Goal: Task Accomplishment & Management: Use online tool/utility

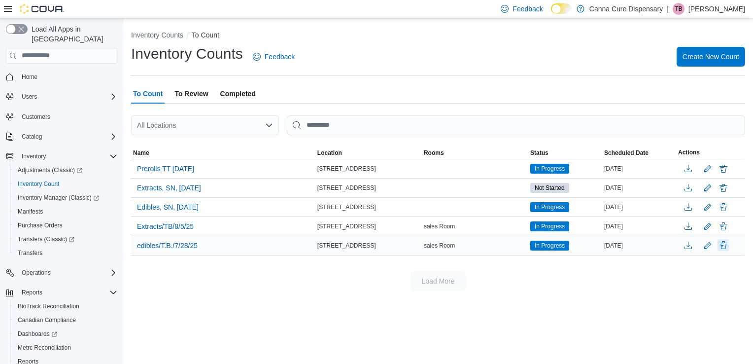
click at [726, 245] on button "Delete" at bounding box center [724, 245] width 12 height 12
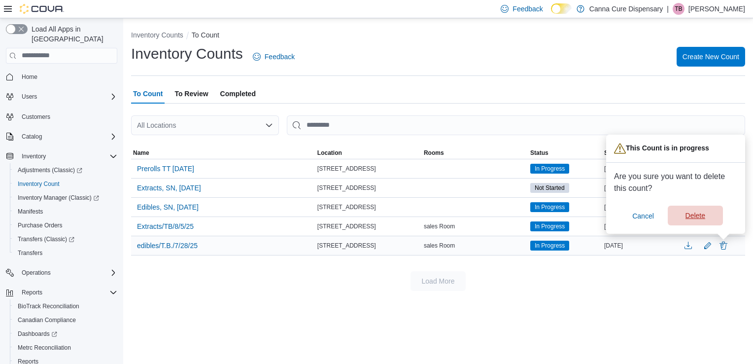
click at [689, 218] on span "Delete" at bounding box center [696, 216] width 20 height 10
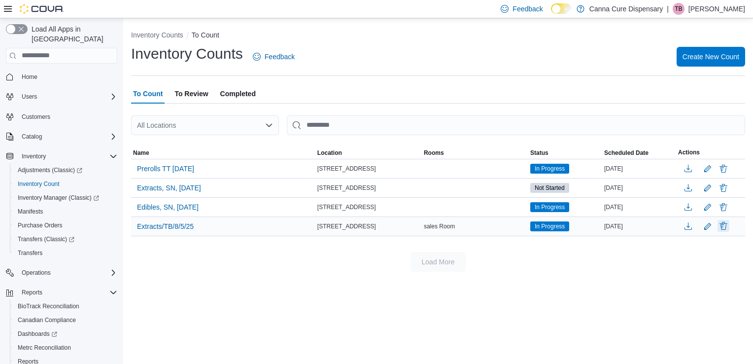
click at [725, 228] on button "Delete" at bounding box center [724, 226] width 12 height 12
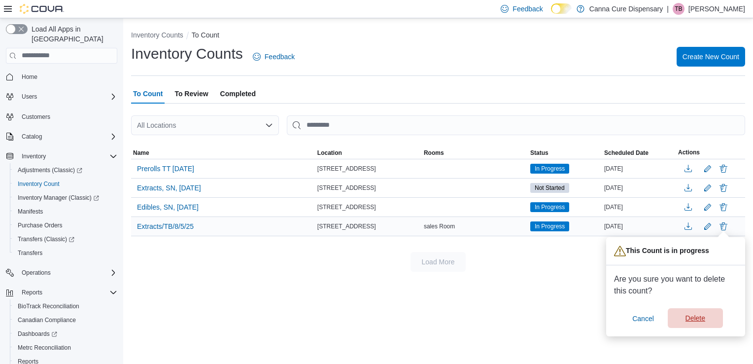
click at [688, 316] on span "Delete" at bounding box center [696, 318] width 20 height 10
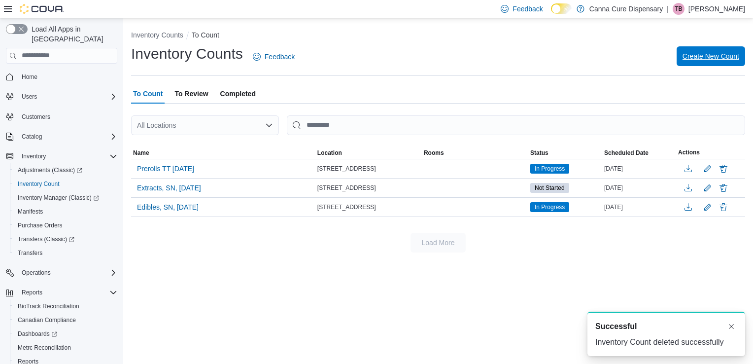
click at [699, 61] on span "Create New Count" at bounding box center [711, 56] width 57 height 10
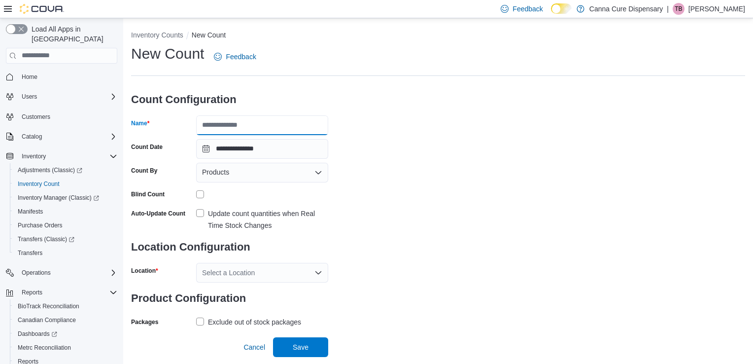
click at [229, 125] on input "Name" at bounding box center [262, 125] width 132 height 20
type input "**********"
click at [248, 171] on div "Products" at bounding box center [262, 173] width 132 height 20
click at [366, 173] on div "**********" at bounding box center [438, 186] width 614 height 285
click at [199, 215] on label "Update count quantities when Real Time Stock Changes" at bounding box center [262, 220] width 132 height 24
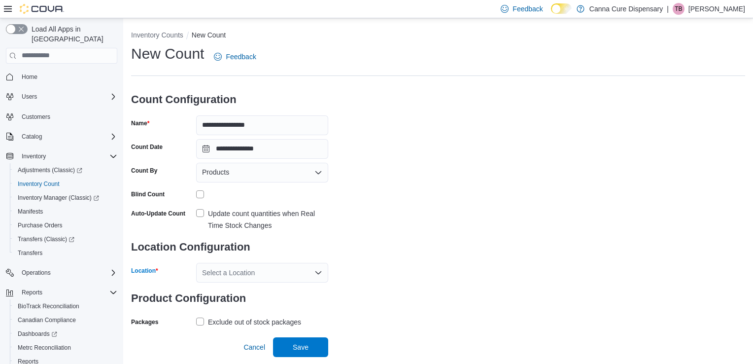
click at [236, 267] on div "Select a Location" at bounding box center [262, 273] width 132 height 20
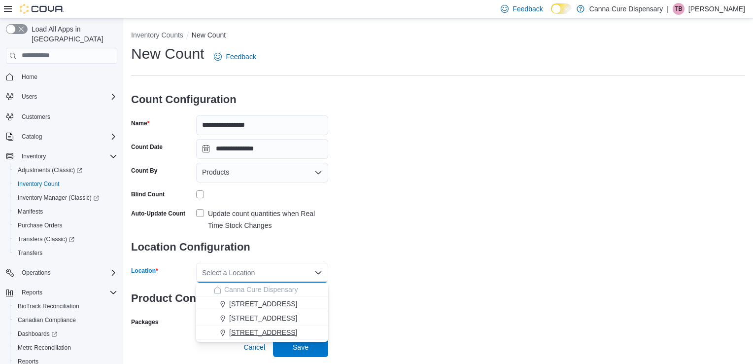
click at [240, 328] on span "[STREET_ADDRESS]" at bounding box center [263, 332] width 68 height 10
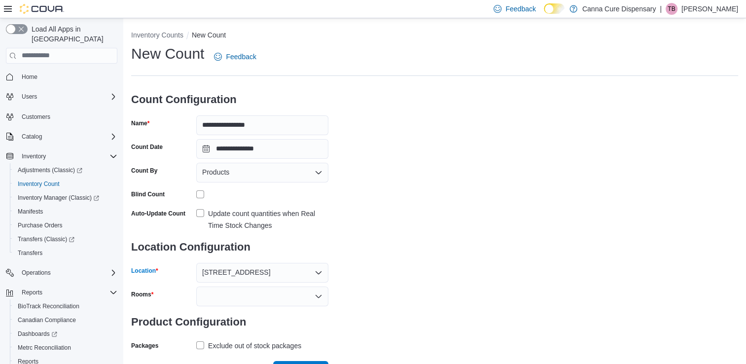
scroll to position [16, 0]
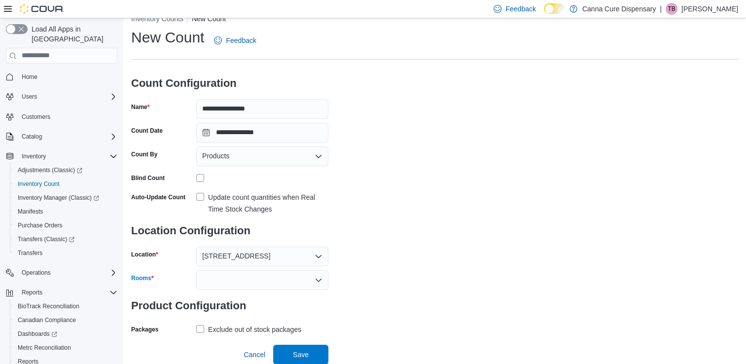
click at [252, 277] on div at bounding box center [262, 280] width 132 height 20
click at [233, 293] on span "sales Room" at bounding box center [262, 297] width 120 height 10
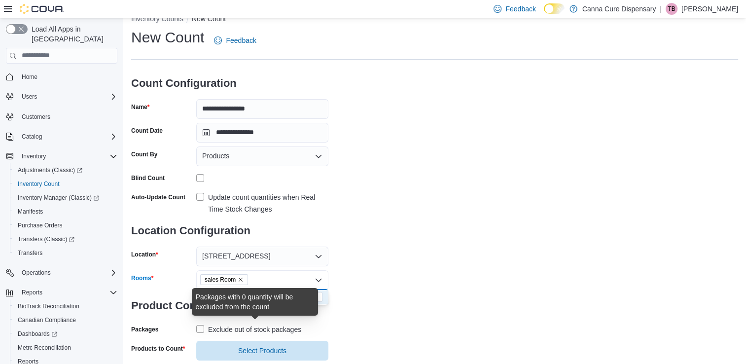
scroll to position [40, 0]
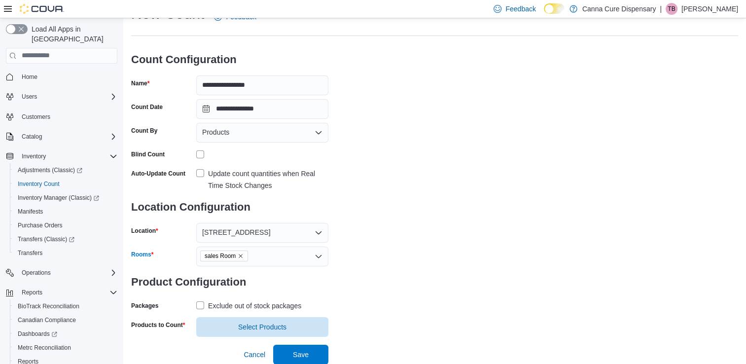
click at [201, 303] on label "Exclude out of stock packages" at bounding box center [248, 306] width 105 height 12
click at [235, 320] on span "Select Products" at bounding box center [262, 326] width 120 height 20
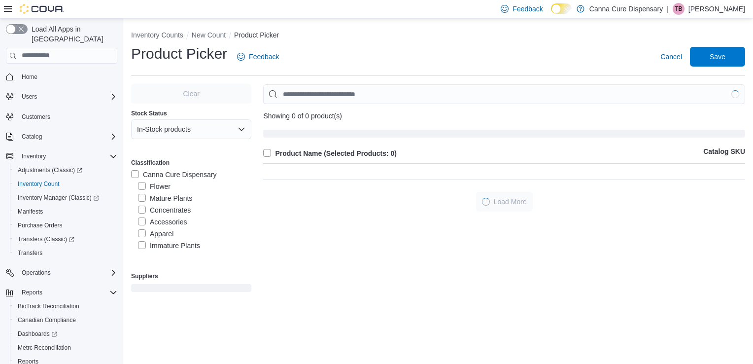
click at [140, 187] on label "Flower" at bounding box center [154, 186] width 33 height 12
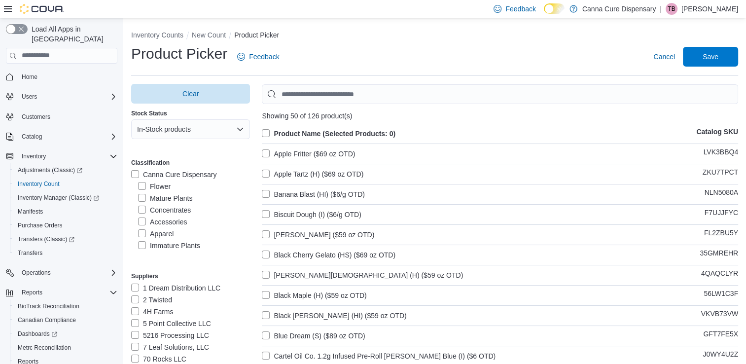
click at [275, 130] on label "Product Name (Selected Products: 0)" at bounding box center [329, 134] width 134 height 12
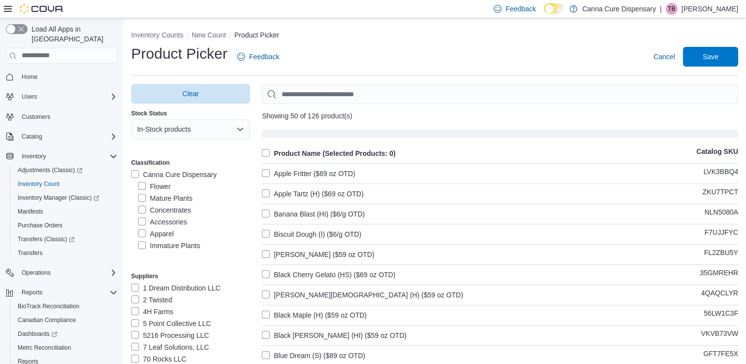
click at [265, 153] on label "Product Name (Selected Products: 0)" at bounding box center [329, 153] width 134 height 12
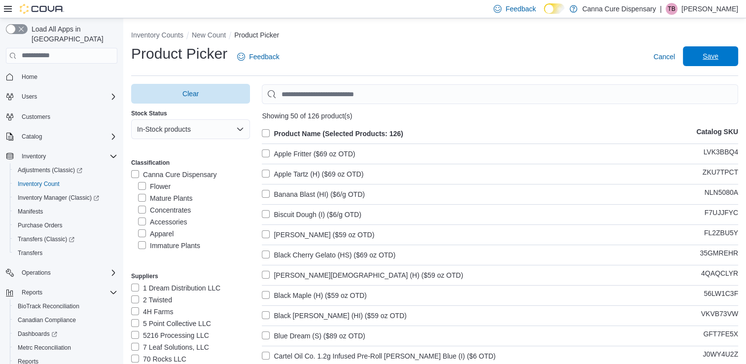
click at [724, 48] on span "Save" at bounding box center [710, 56] width 43 height 20
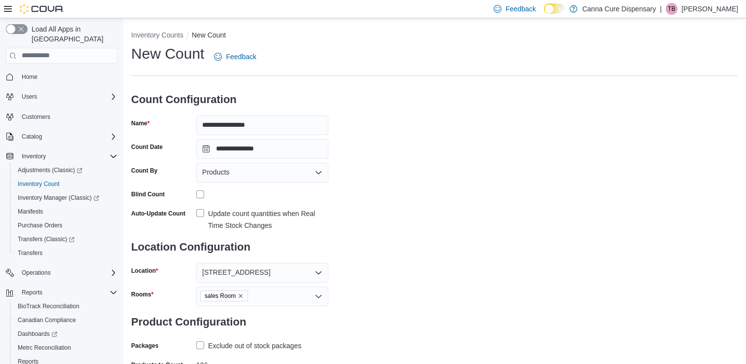
scroll to position [59, 0]
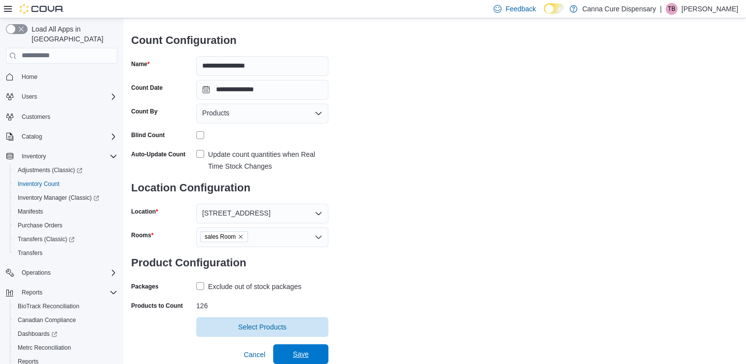
click at [302, 348] on span "Save" at bounding box center [300, 354] width 43 height 20
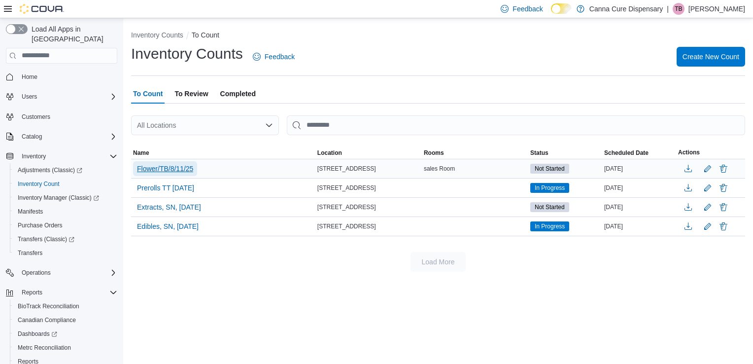
click at [170, 173] on span "Flower/TB/8/11/25" at bounding box center [165, 169] width 56 height 10
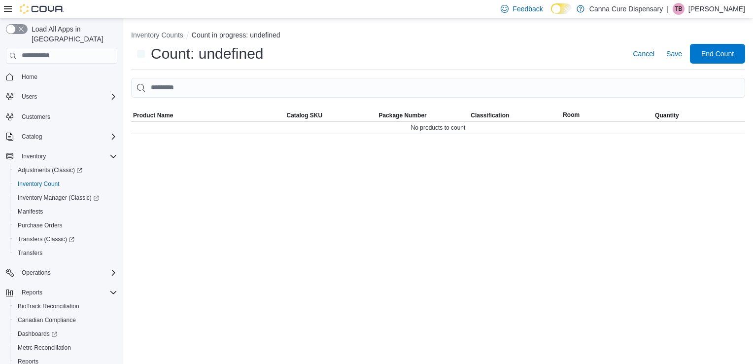
click at [170, 167] on div "Inventory Counts Count in progress: undefined Count: undefined Cancel Save End …" at bounding box center [438, 191] width 630 height 346
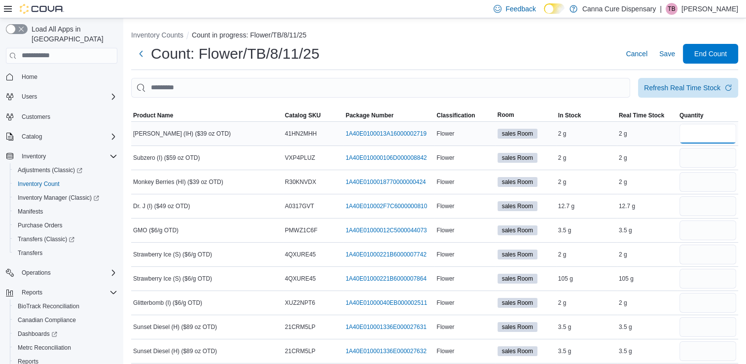
click at [707, 133] on input "number" at bounding box center [707, 134] width 57 height 20
type input "*"
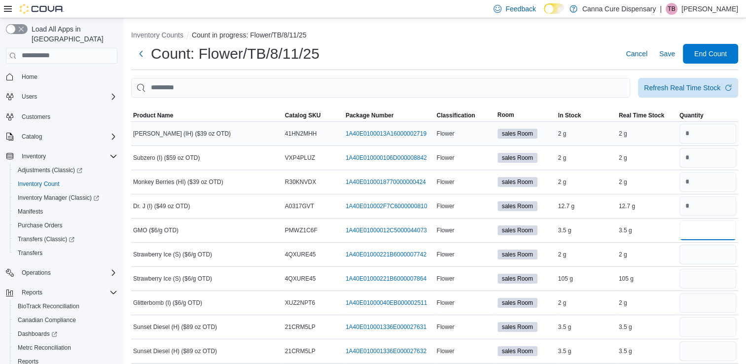
type input "*"
type input "***"
type input "*"
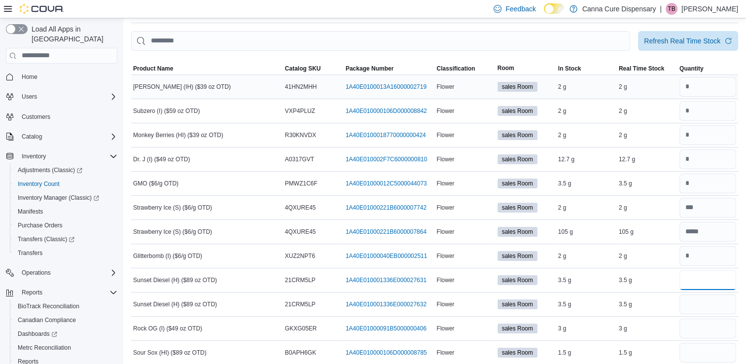
scroll to position [47, 0]
type input "*"
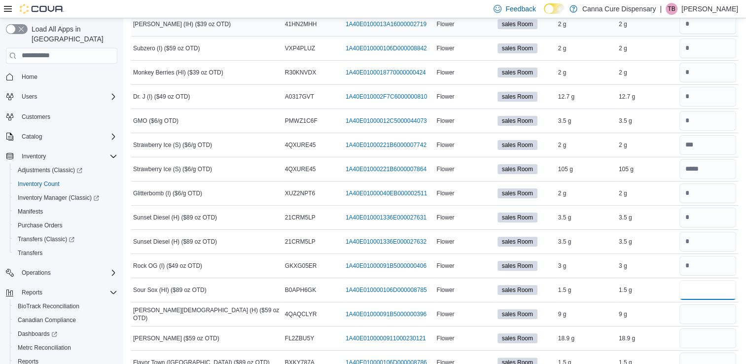
scroll to position [111, 0]
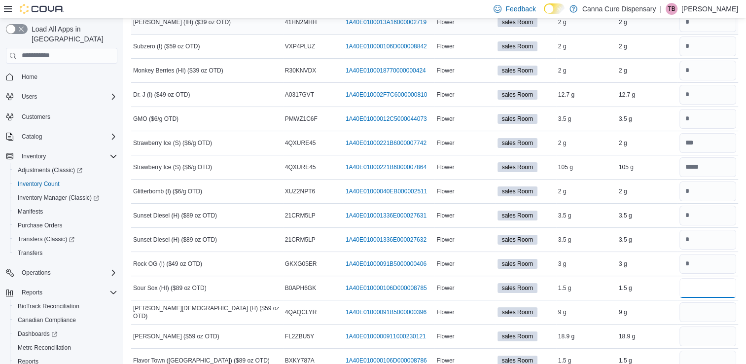
type input "*"
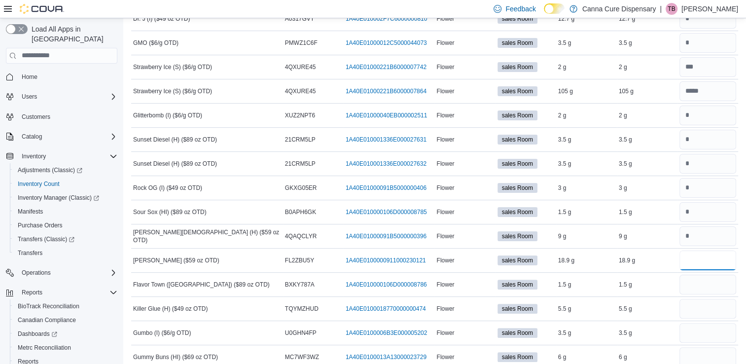
scroll to position [188, 0]
type input "**"
type input "*"
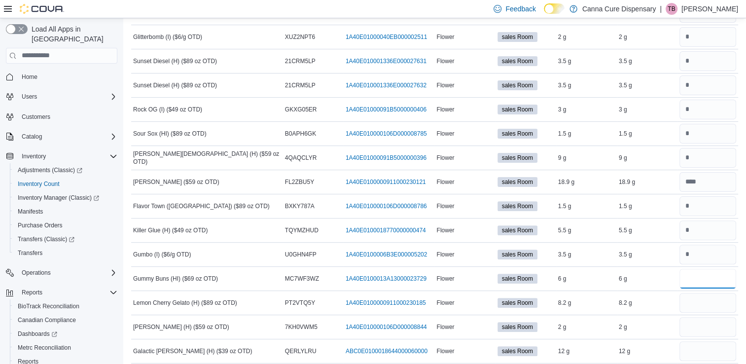
scroll to position [278, 0]
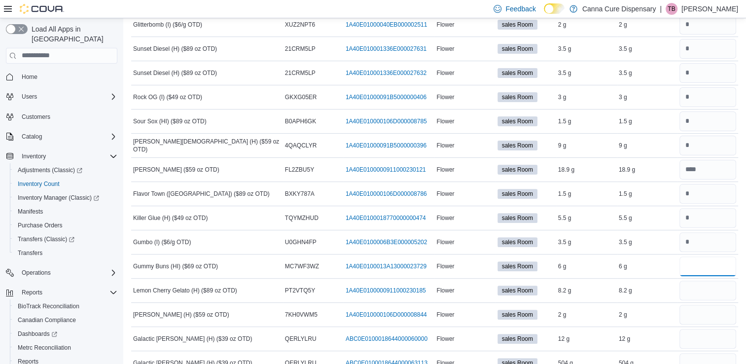
type input "*"
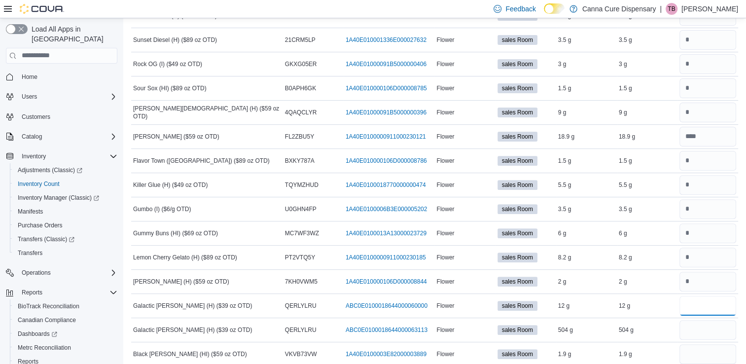
scroll to position [323, 0]
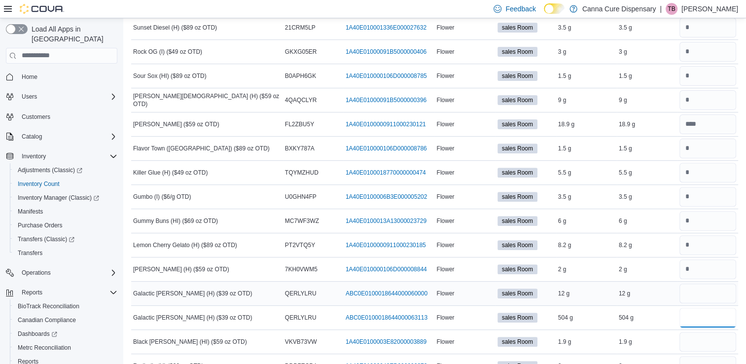
type input "***"
click at [708, 285] on input "number" at bounding box center [707, 293] width 57 height 20
type input "*"
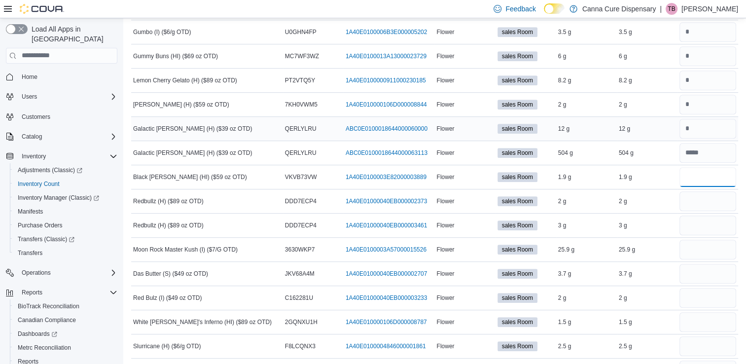
scroll to position [487, 0]
type input "*"
type input "**"
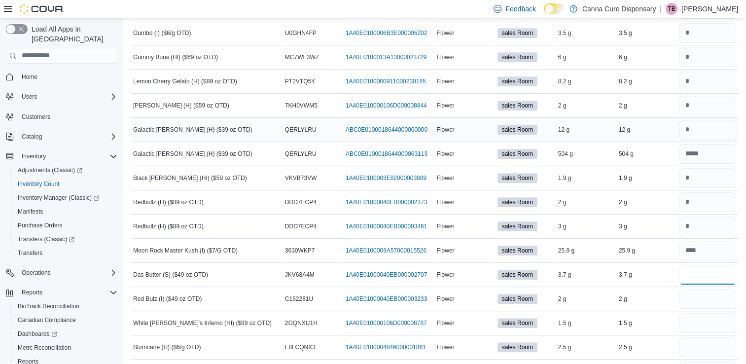
type input "*"
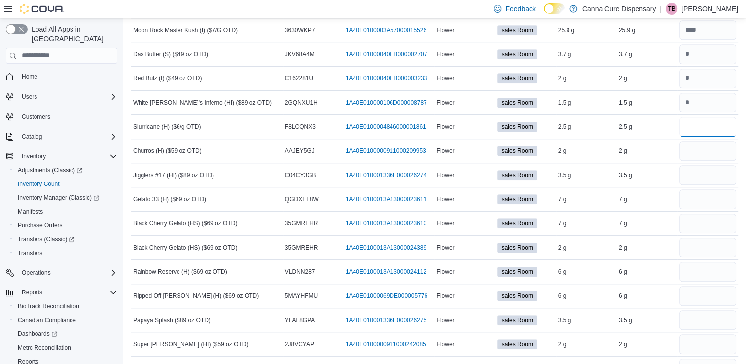
scroll to position [753, 0]
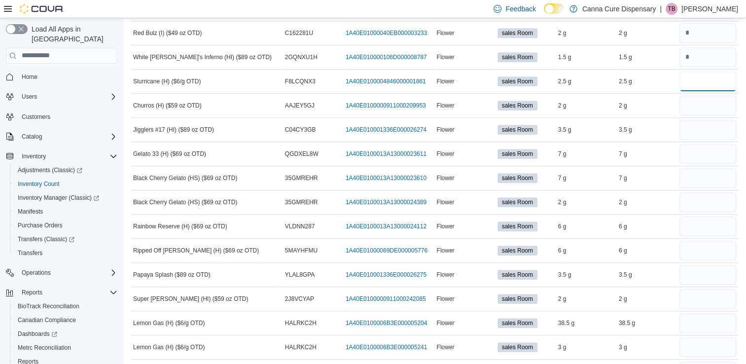
type input "*"
click at [702, 178] on input "number" at bounding box center [707, 178] width 57 height 20
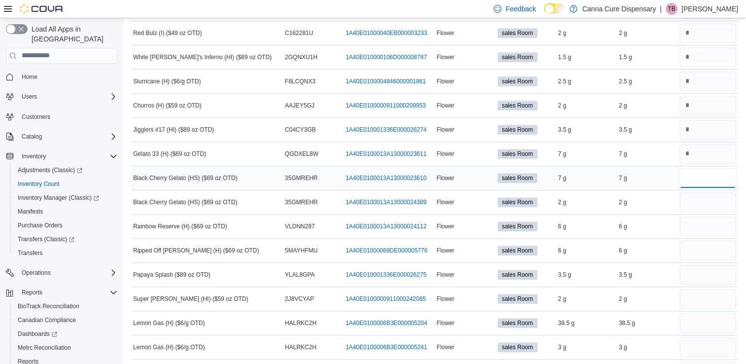
type input "*"
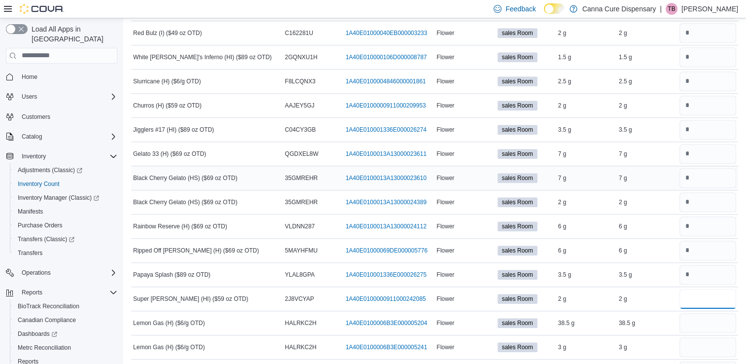
type input "*"
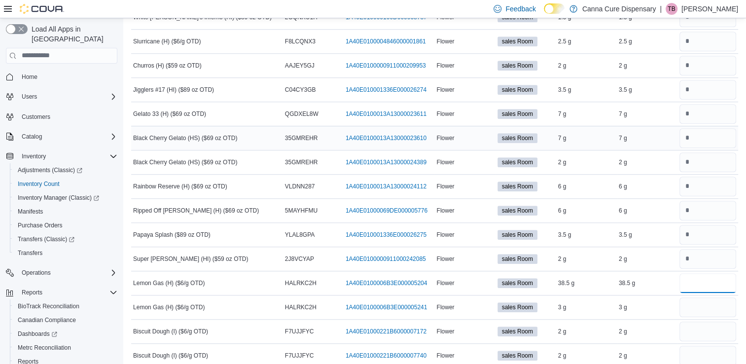
scroll to position [794, 0]
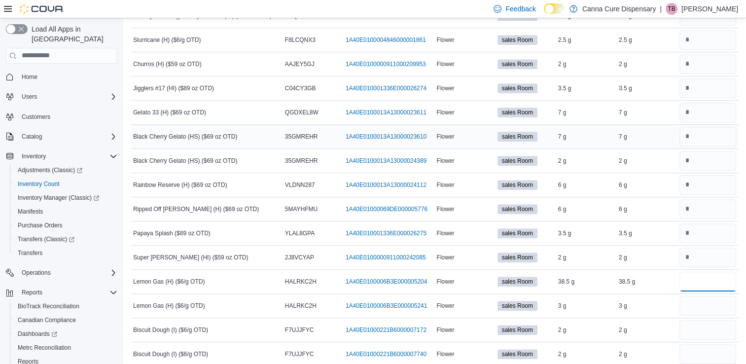
type input "**"
type input "*"
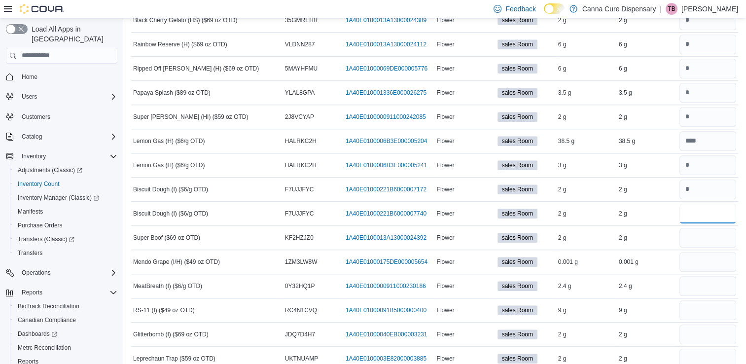
scroll to position [940, 0]
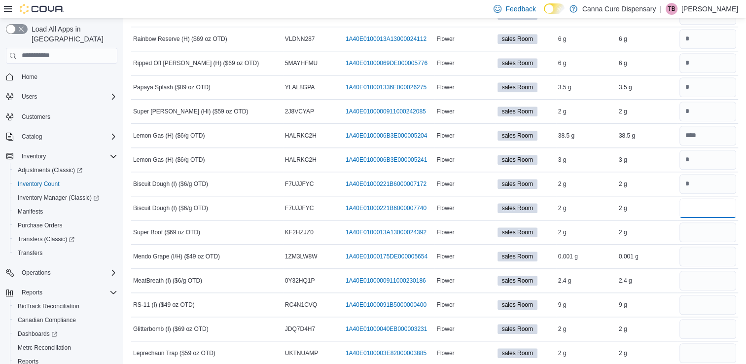
type input "*"
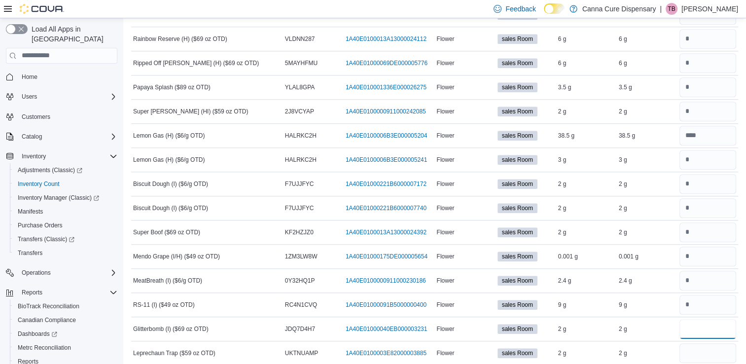
type input "*"
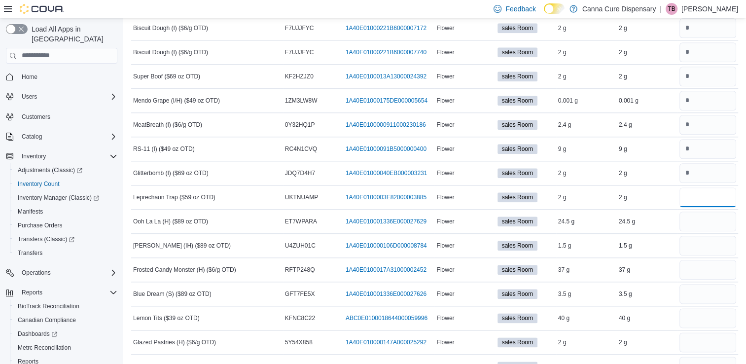
scroll to position [1097, 0]
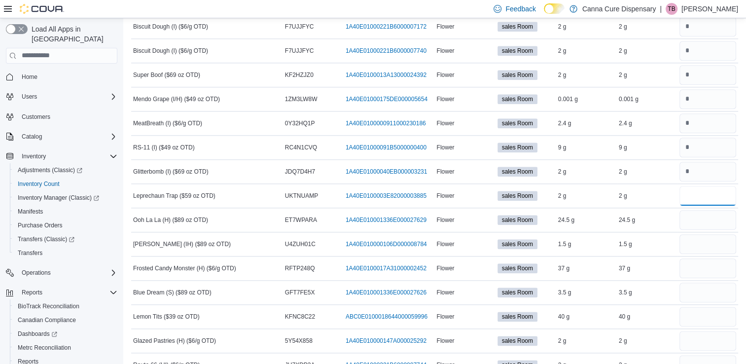
type input "*"
type input "**"
type input "*"
type input "**"
type input "*"
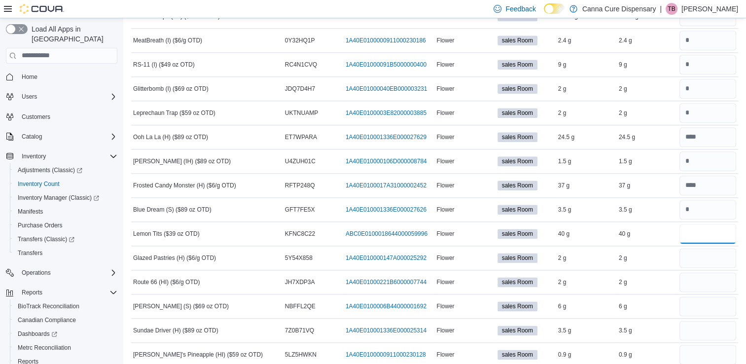
scroll to position [1182, 0]
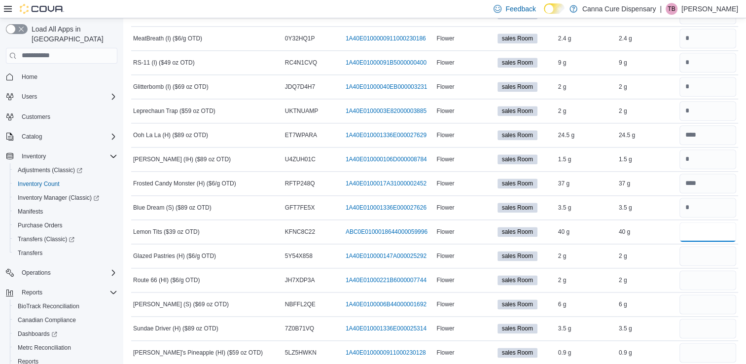
type input "*"
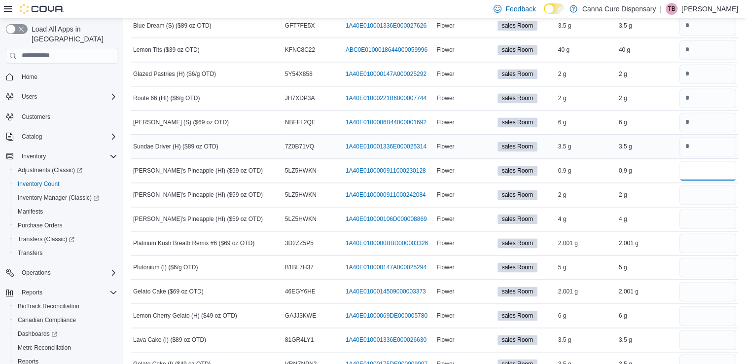
scroll to position [1369, 0]
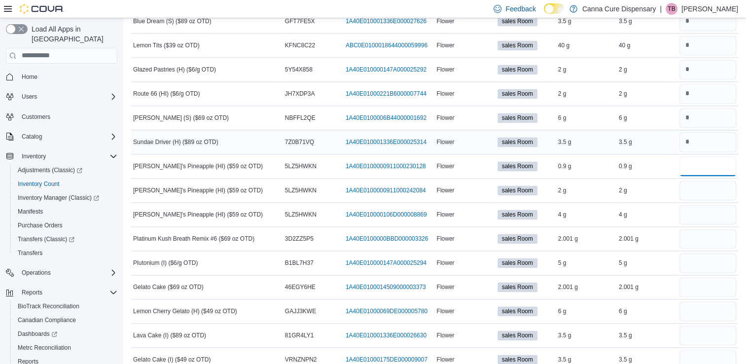
type input "*"
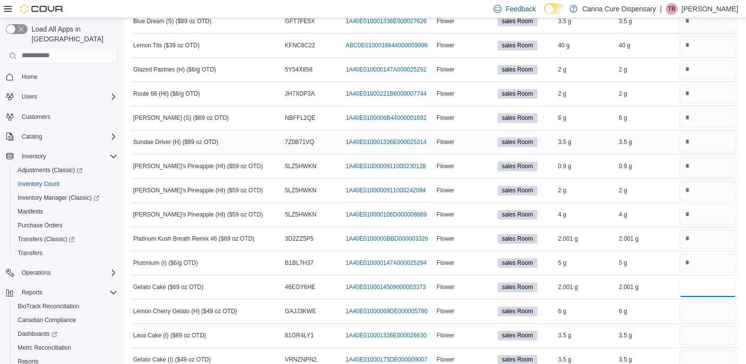
type input "*"
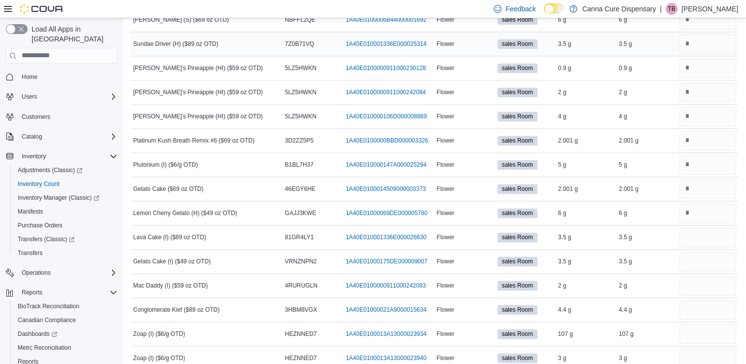
scroll to position [1467, 0]
click at [706, 234] on input "number" at bounding box center [707, 237] width 57 height 20
type input "*"
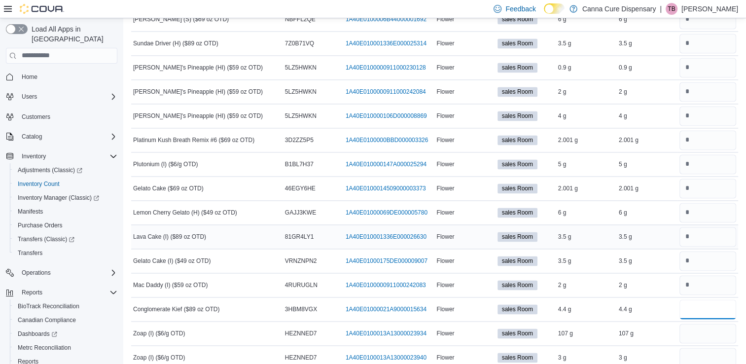
type input "*"
type input "***"
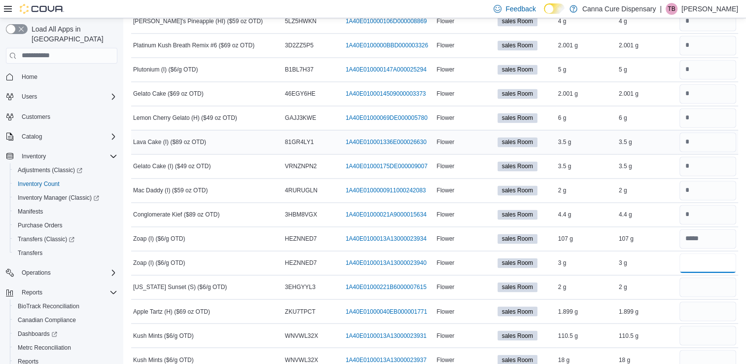
scroll to position [1564, 0]
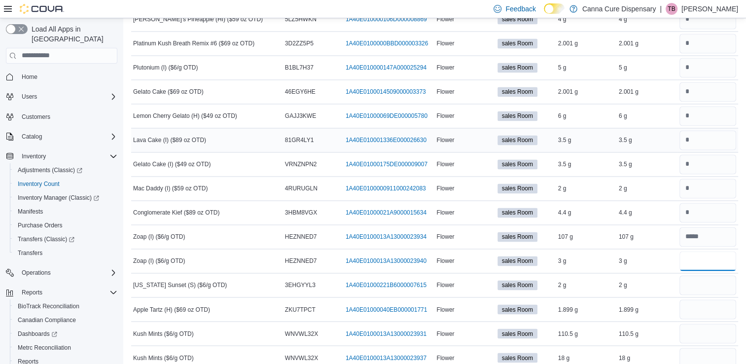
type input "***"
type input "*"
type input "***"
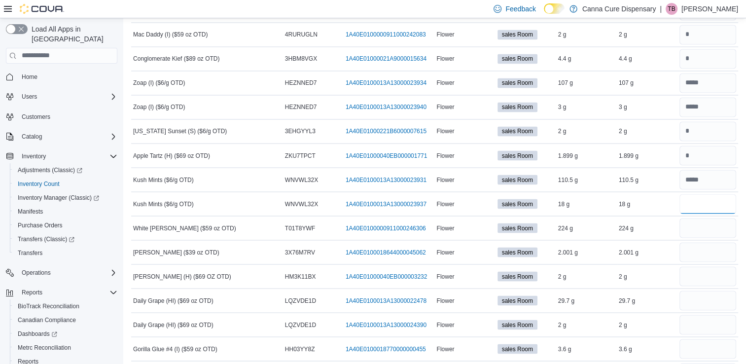
scroll to position [1718, 0]
type input "*"
click at [706, 173] on input "number" at bounding box center [707, 180] width 57 height 20
type input "***"
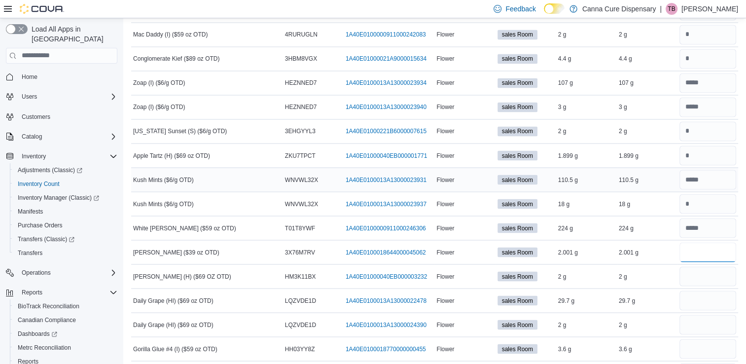
type input "*"
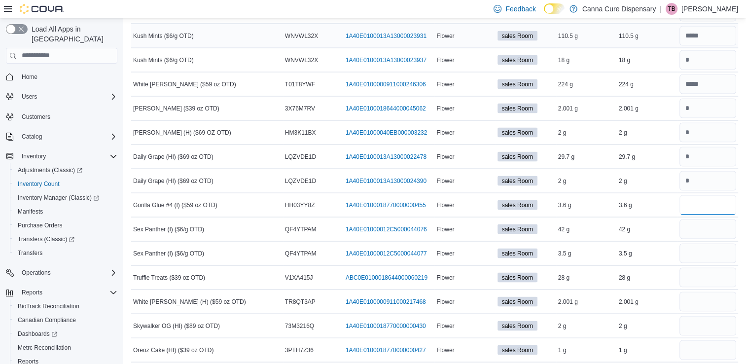
scroll to position [1861, 0]
type input "*"
click at [708, 250] on input "number" at bounding box center [707, 253] width 57 height 20
click at [697, 219] on input "number" at bounding box center [707, 229] width 57 height 20
type input "**"
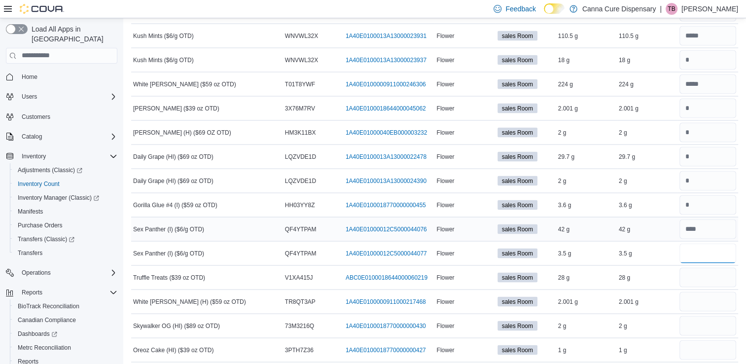
type input "***"
type input "*"
click at [702, 316] on input "number" at bounding box center [707, 326] width 57 height 20
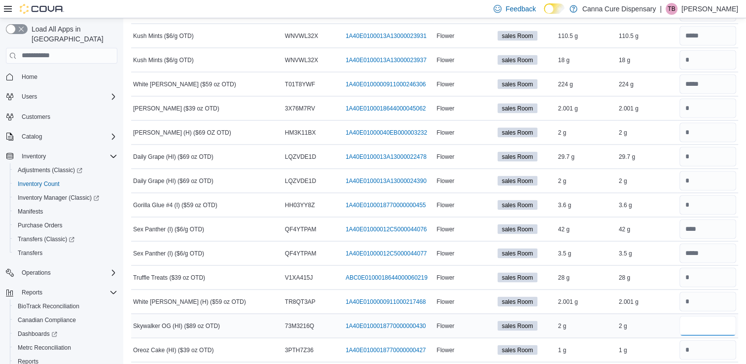
type input "*"
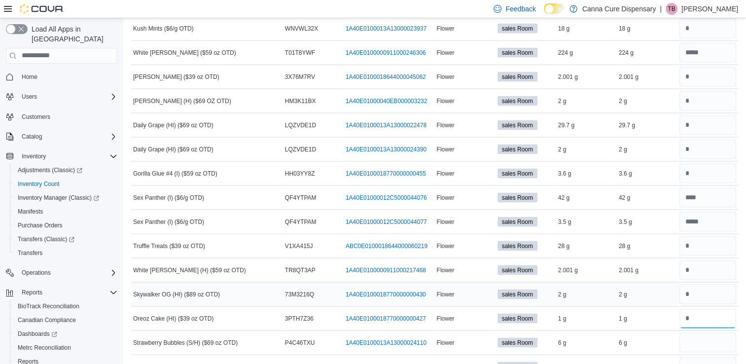
click at [702, 316] on input "number" at bounding box center [707, 319] width 57 height 20
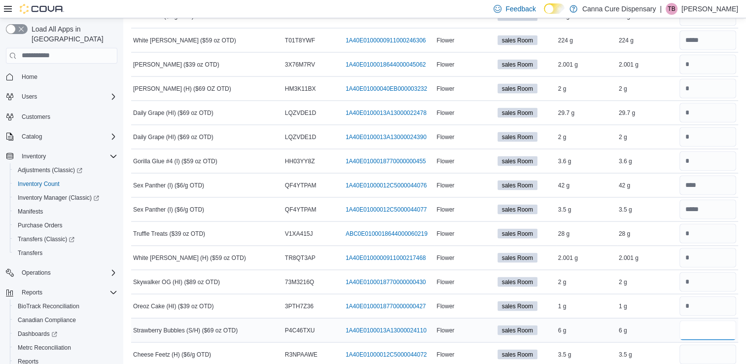
click at [703, 322] on input "number" at bounding box center [707, 330] width 57 height 20
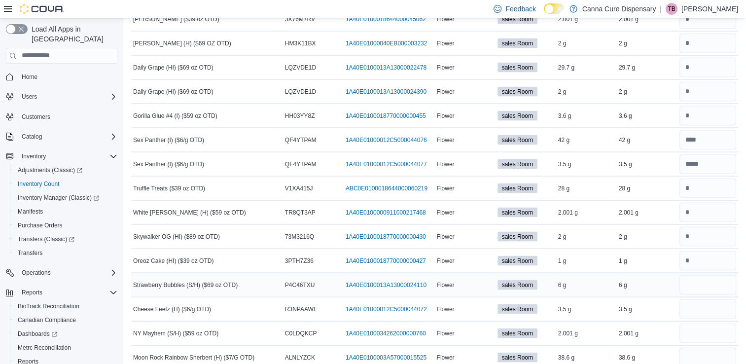
scroll to position [1952, 0]
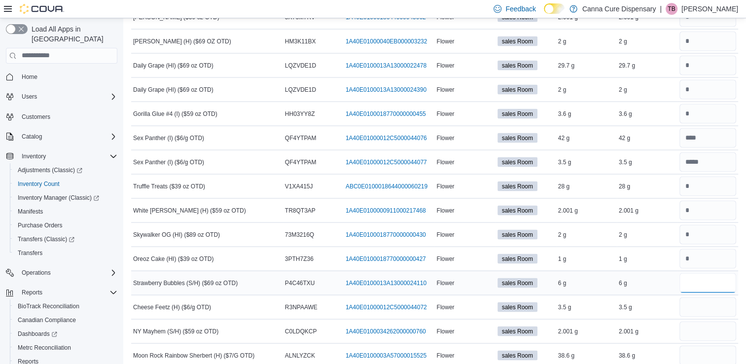
click at [699, 273] on input "number" at bounding box center [707, 283] width 57 height 20
type input "*"
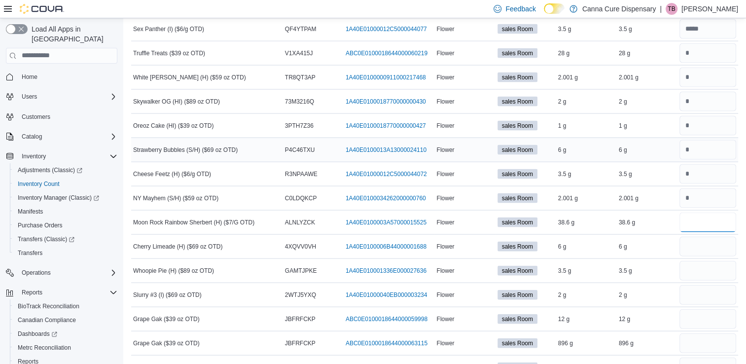
scroll to position [2086, 0]
type input "****"
click at [707, 236] on input "number" at bounding box center [707, 246] width 57 height 20
type input "*"
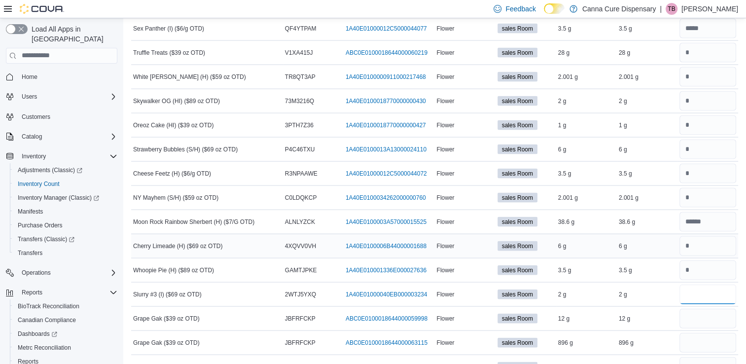
type input "*"
type input "***"
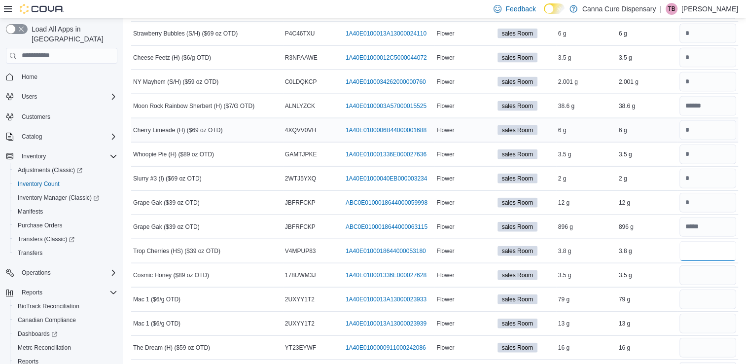
scroll to position [2207, 0]
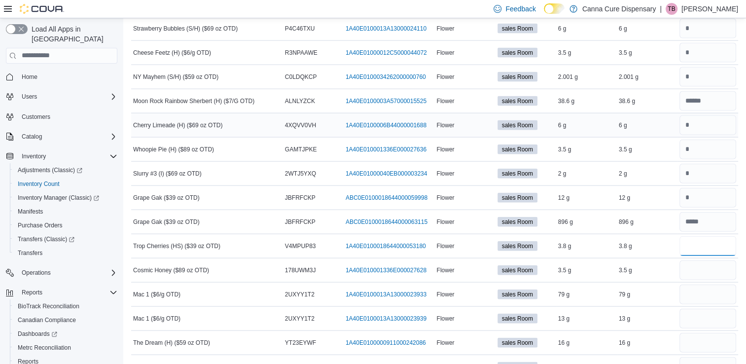
type input "*"
click at [694, 287] on input "number" at bounding box center [707, 294] width 57 height 20
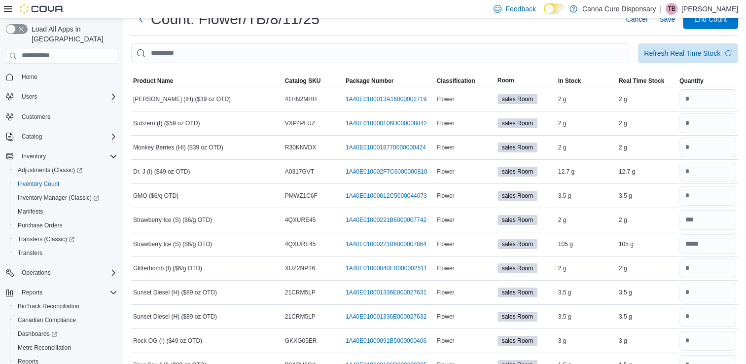
scroll to position [0, 0]
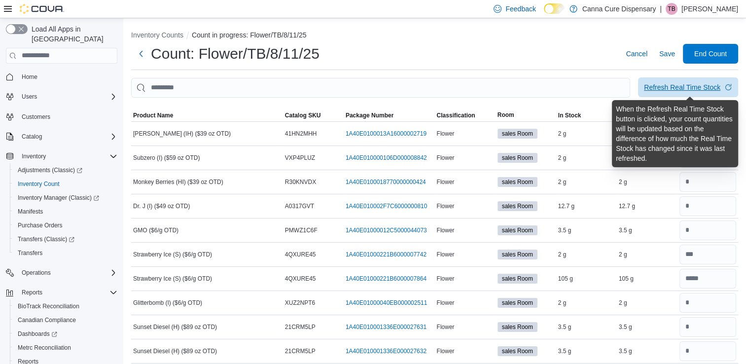
click at [690, 86] on div "Refresh Real Time Stock" at bounding box center [682, 87] width 76 height 10
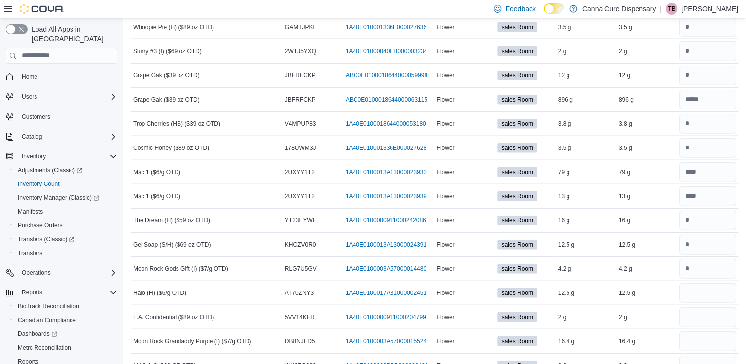
scroll to position [2343, 0]
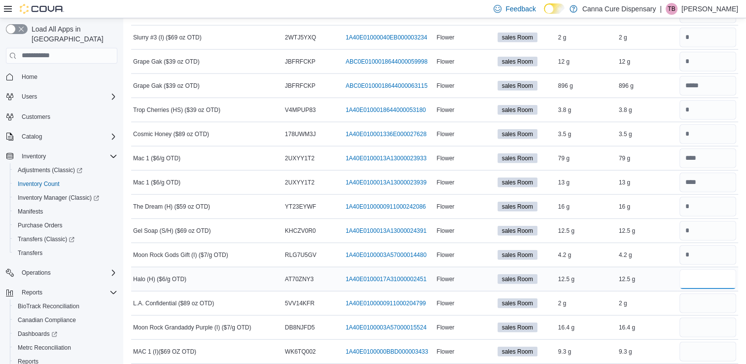
click at [704, 269] on input "number" at bounding box center [707, 279] width 57 height 20
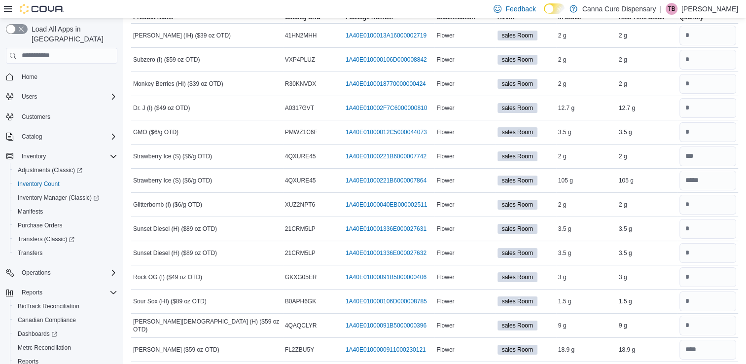
scroll to position [0, 0]
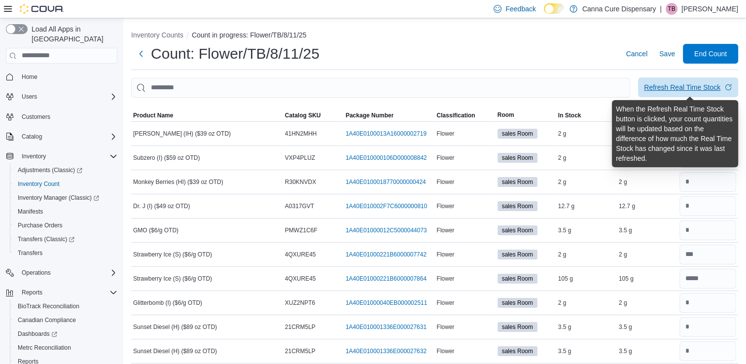
click at [678, 88] on div "Refresh Real Time Stock" at bounding box center [682, 87] width 76 height 10
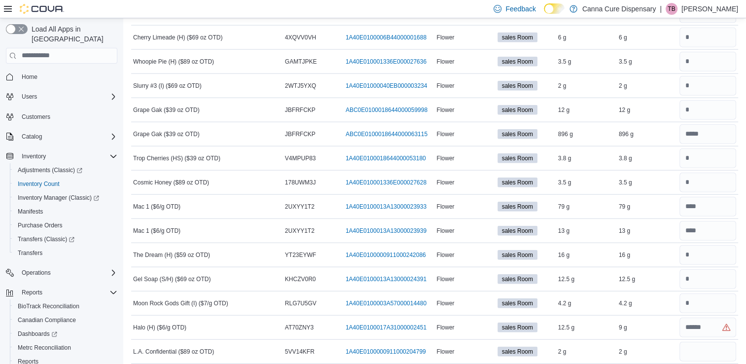
scroll to position [2329, 0]
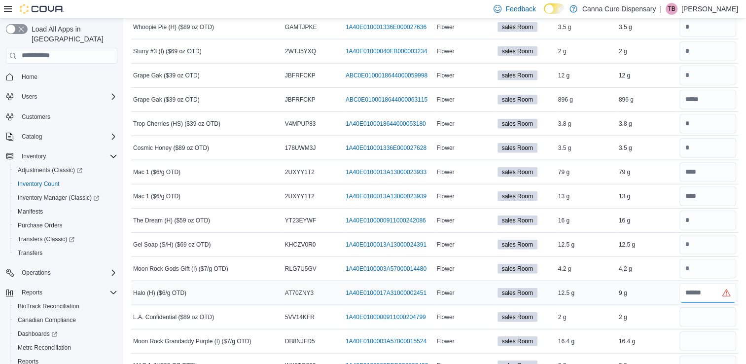
click at [714, 283] on input "number" at bounding box center [707, 293] width 57 height 20
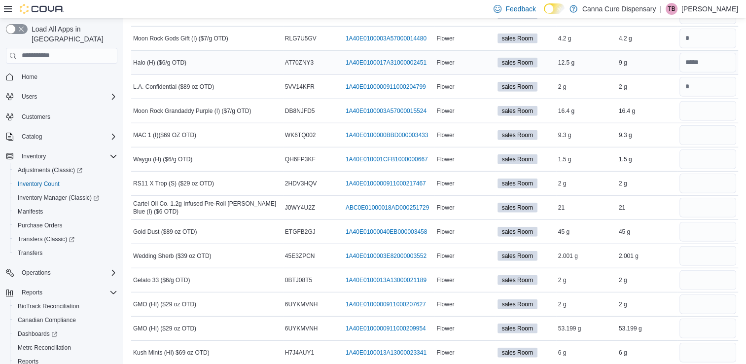
scroll to position [2561, 0]
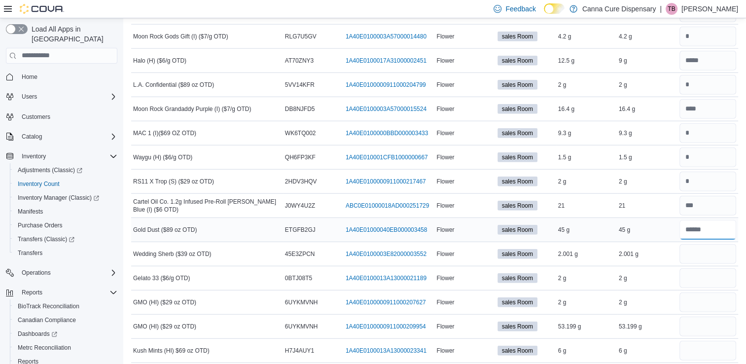
click at [706, 220] on input "number" at bounding box center [707, 230] width 57 height 20
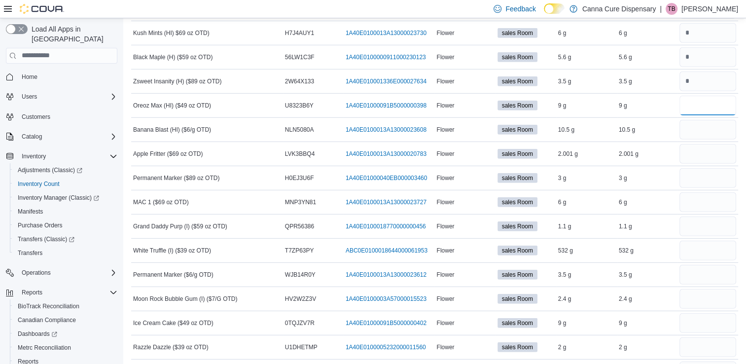
scroll to position [2904, 0]
click at [707, 167] on input "number" at bounding box center [707, 177] width 57 height 20
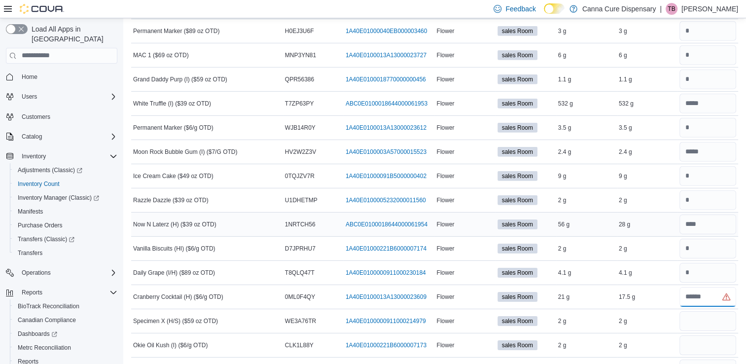
scroll to position [3051, 0]
click at [707, 286] on input "number" at bounding box center [707, 296] width 57 height 20
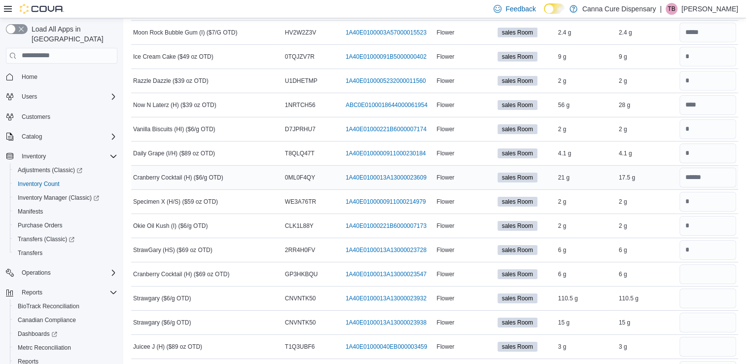
scroll to position [3181, 0]
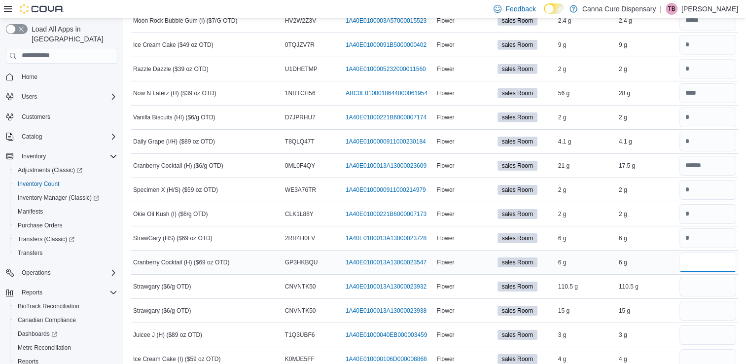
click at [716, 252] on input "number" at bounding box center [707, 262] width 57 height 20
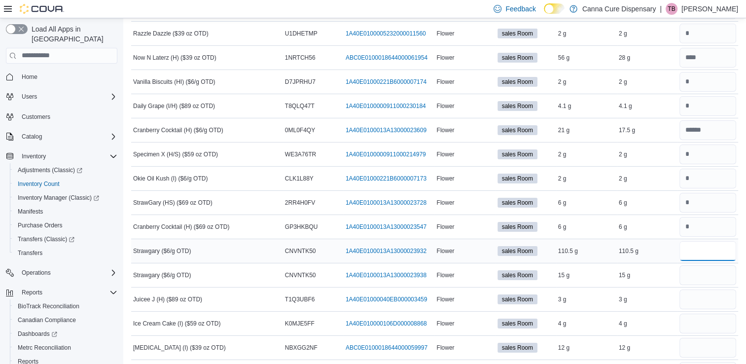
click at [716, 241] on input "number" at bounding box center [707, 251] width 57 height 20
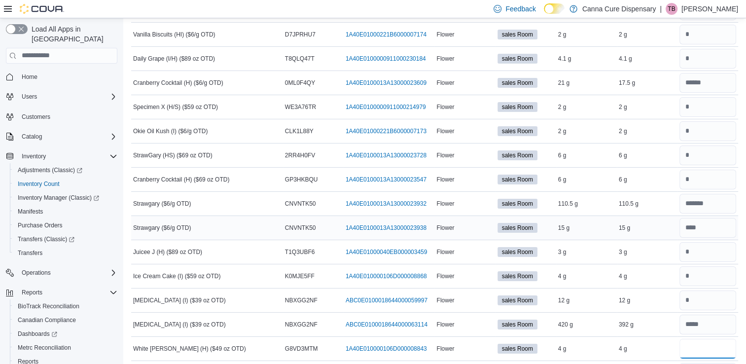
scroll to position [3277, 0]
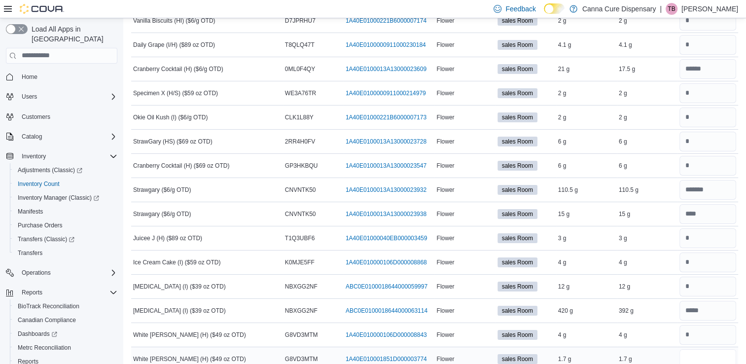
click at [710, 349] on input "number" at bounding box center [707, 359] width 57 height 20
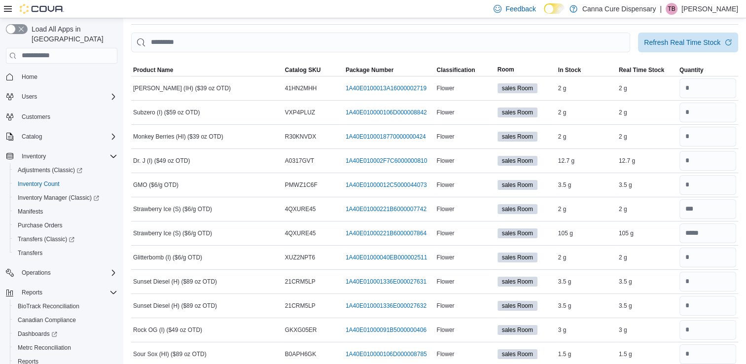
scroll to position [0, 0]
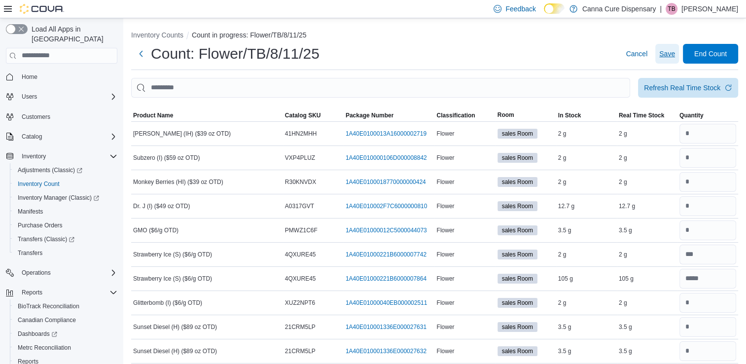
click at [672, 53] on span "Save" at bounding box center [667, 54] width 16 height 10
click at [725, 54] on span "End Count" at bounding box center [710, 53] width 33 height 10
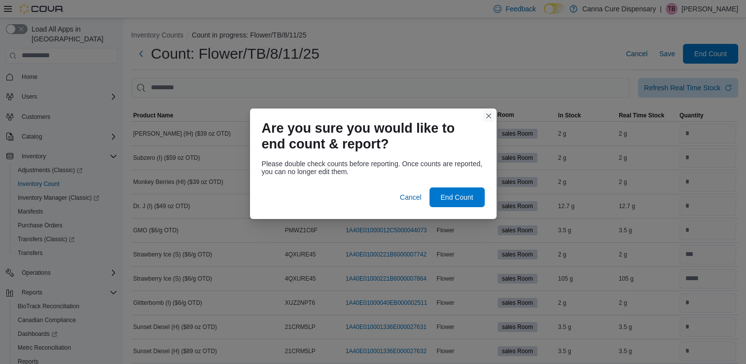
click at [488, 117] on button "Closes this modal window" at bounding box center [489, 116] width 12 height 12
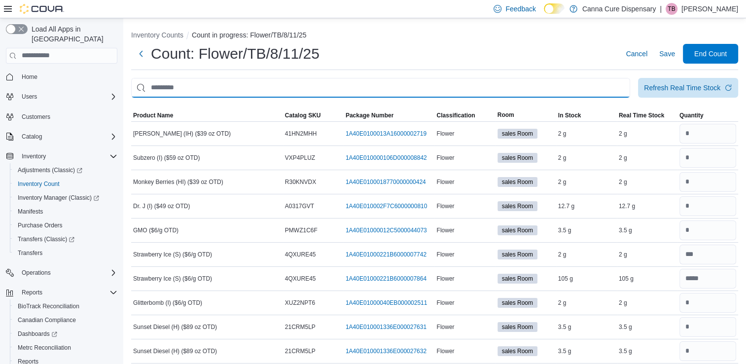
click at [233, 92] on input "This is a search bar. After typing your query, hit enter to filter the results …" at bounding box center [380, 88] width 499 height 20
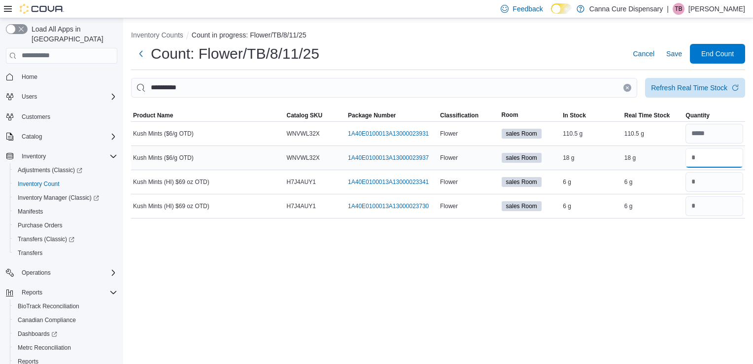
click at [700, 154] on input "number" at bounding box center [715, 158] width 58 height 20
click at [672, 52] on span "Save" at bounding box center [675, 54] width 16 height 10
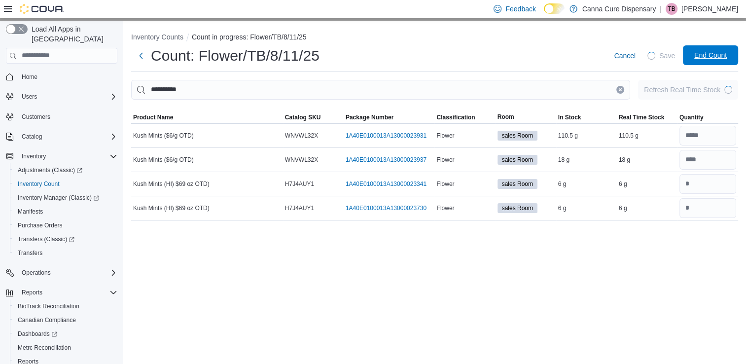
click at [721, 57] on span "End Count" at bounding box center [710, 55] width 33 height 10
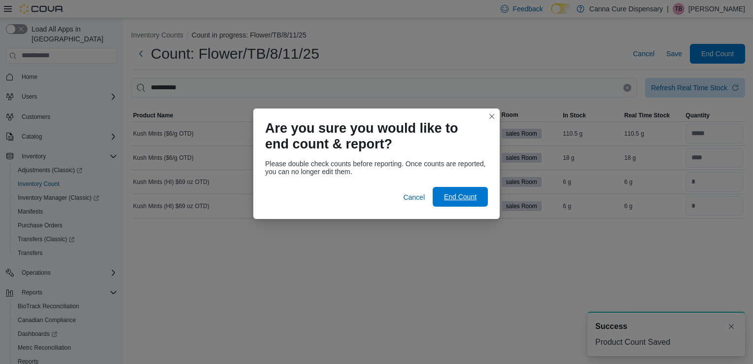
click at [448, 201] on span "End Count" at bounding box center [460, 197] width 33 height 10
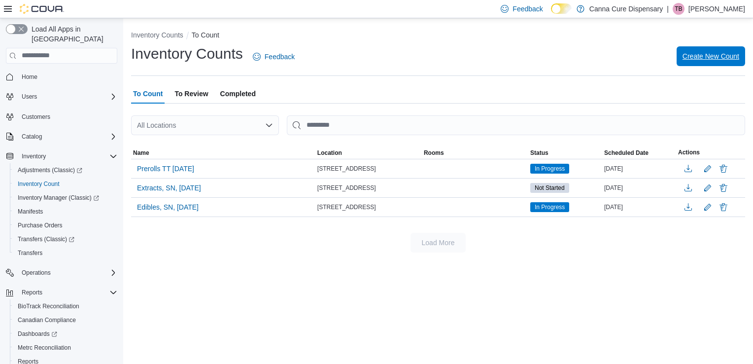
click at [694, 56] on span "Create New Count" at bounding box center [711, 56] width 57 height 10
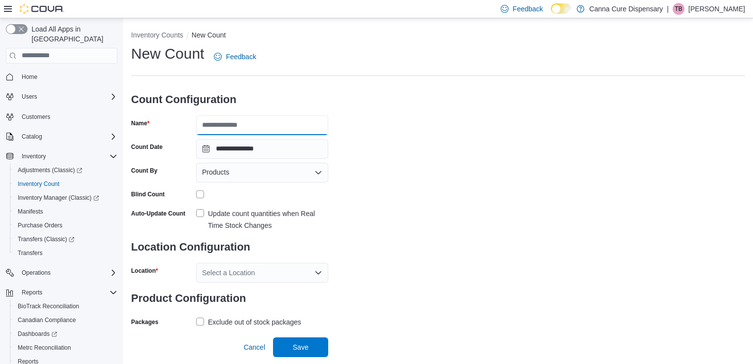
click at [240, 129] on input "Name" at bounding box center [262, 125] width 132 height 20
click at [200, 210] on label "Update count quantities when Real Time Stock Changes" at bounding box center [262, 220] width 132 height 24
click at [252, 268] on div "Select a Location" at bounding box center [262, 273] width 132 height 20
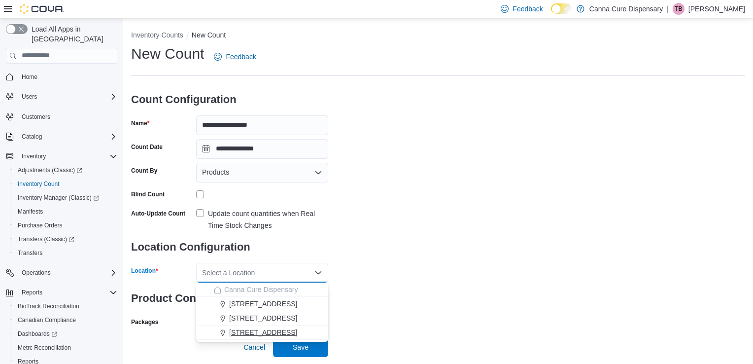
click at [257, 331] on span "[STREET_ADDRESS]" at bounding box center [263, 332] width 68 height 10
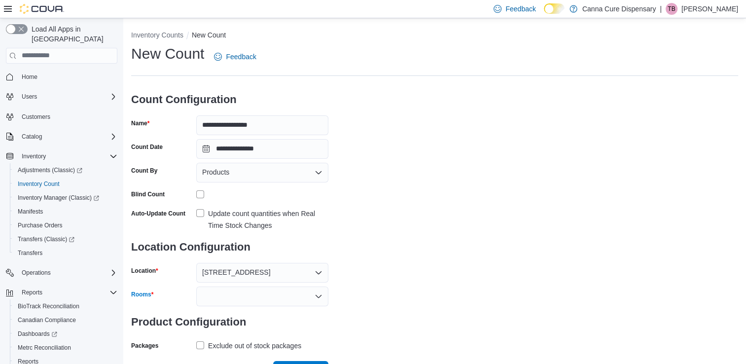
click at [220, 295] on div at bounding box center [262, 296] width 132 height 20
click at [226, 313] on span "sales Room" at bounding box center [262, 313] width 120 height 10
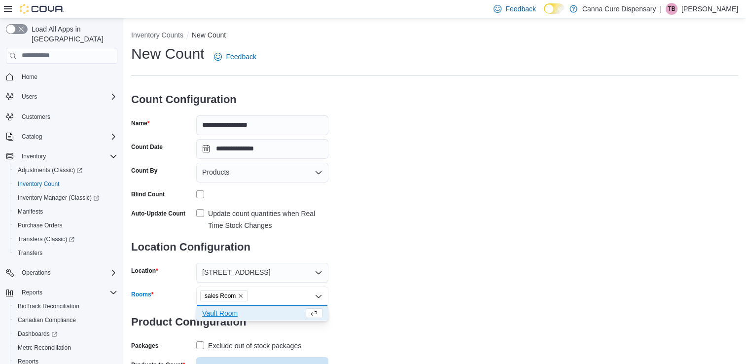
scroll to position [40, 0]
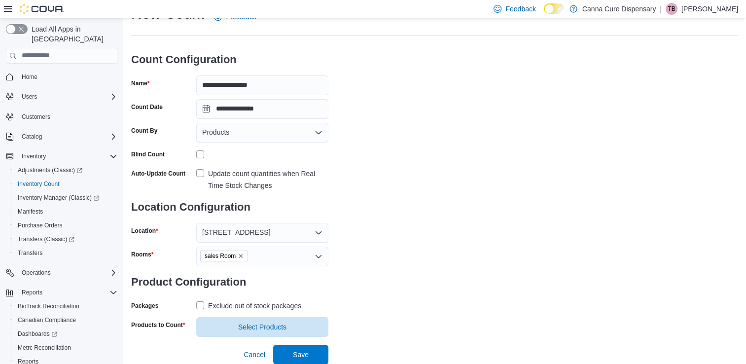
click at [198, 307] on label "Exclude out of stock packages" at bounding box center [248, 306] width 105 height 12
click at [229, 326] on span "Select Products" at bounding box center [262, 326] width 120 height 20
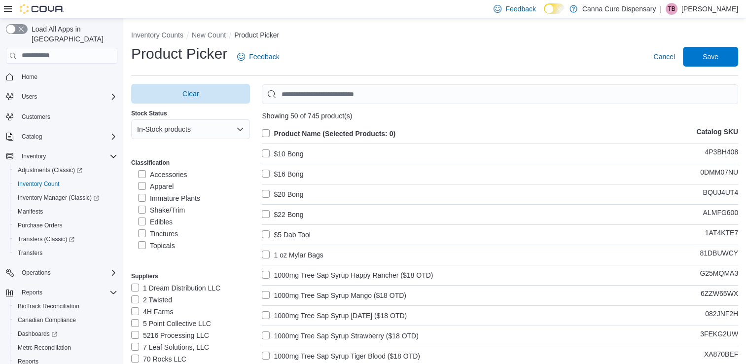
scroll to position [75, 0]
click at [144, 192] on label "Edibles" at bounding box center [155, 194] width 35 height 12
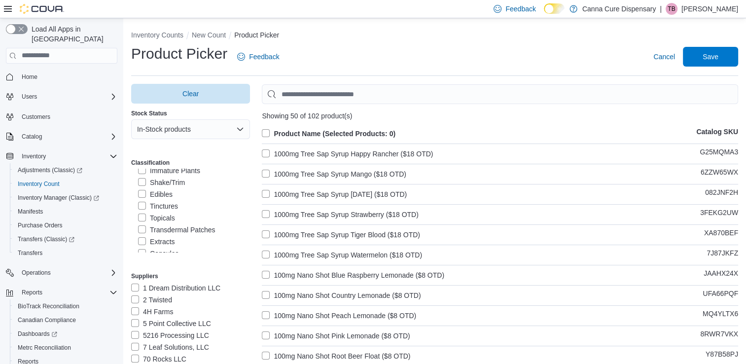
click at [269, 132] on label "Product Name (Selected Products: 0)" at bounding box center [329, 134] width 134 height 12
click at [713, 61] on span "Save" at bounding box center [710, 56] width 43 height 20
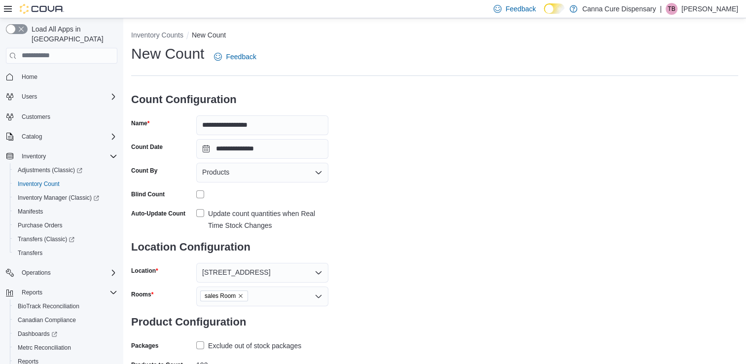
scroll to position [59, 0]
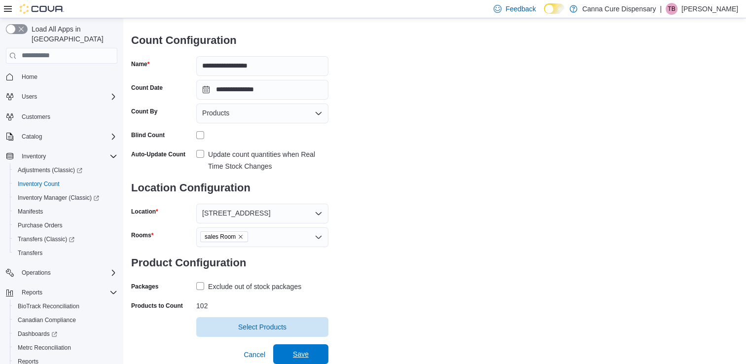
click at [299, 349] on span "Save" at bounding box center [301, 354] width 16 height 10
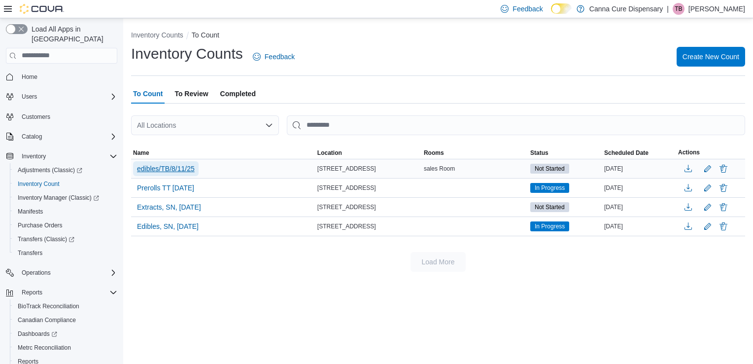
click at [162, 165] on span "edibles/TB/8/11/25" at bounding box center [166, 169] width 58 height 10
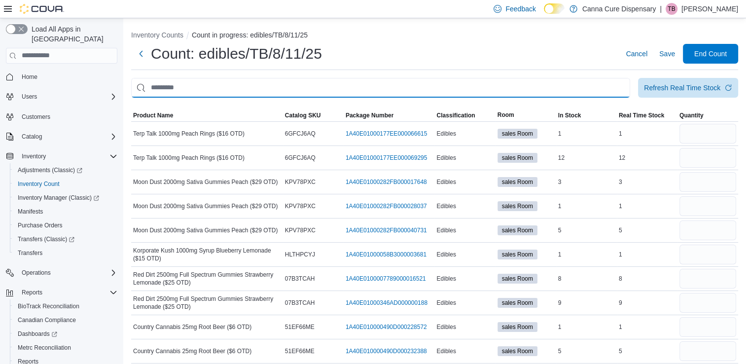
click at [196, 84] on input "This is a search bar. After typing your query, hit enter to filter the results …" at bounding box center [380, 88] width 499 height 20
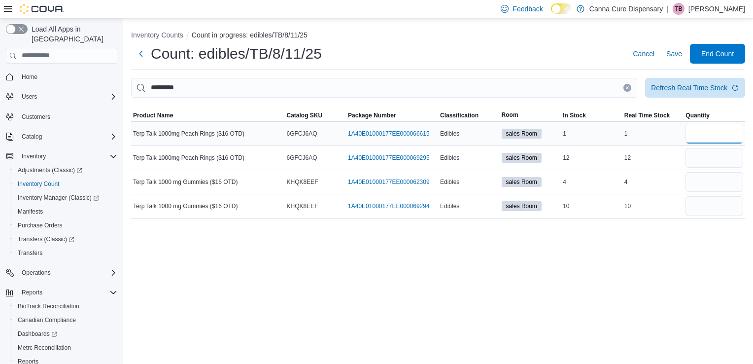
click at [704, 135] on input "number" at bounding box center [715, 134] width 58 height 20
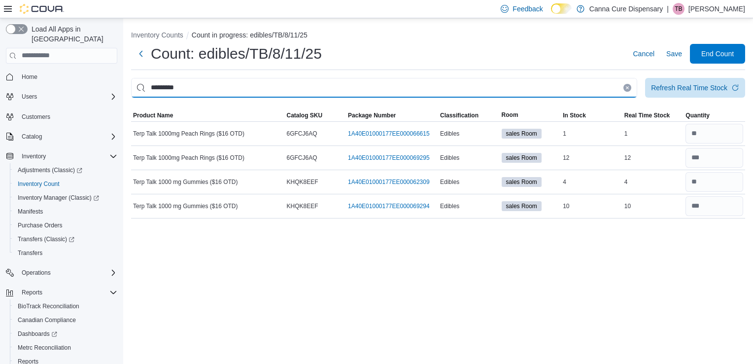
click at [203, 92] on input "*********" at bounding box center [384, 88] width 506 height 20
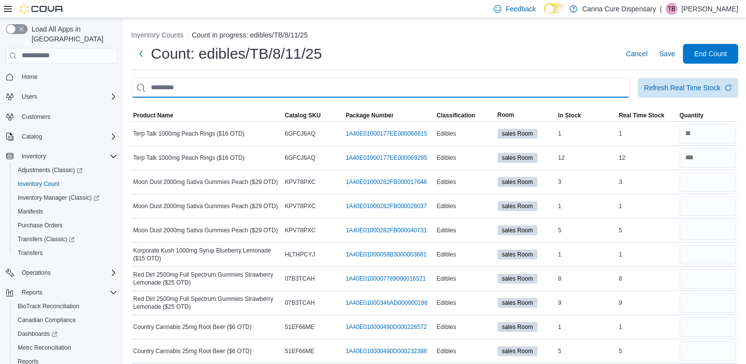
click at [164, 90] on input "This is a search bar. After typing your query, hit enter to filter the results …" at bounding box center [380, 88] width 499 height 20
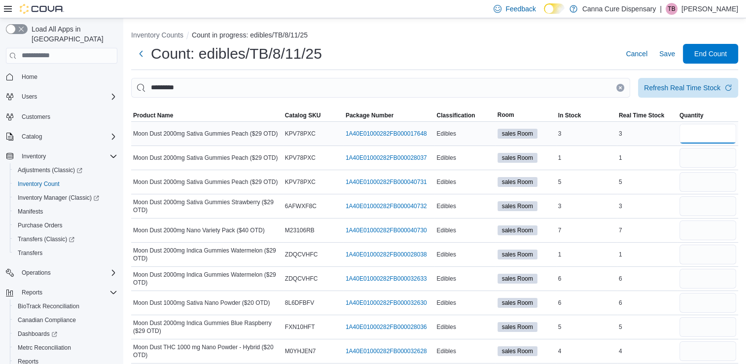
click at [716, 136] on input "number" at bounding box center [707, 134] width 57 height 20
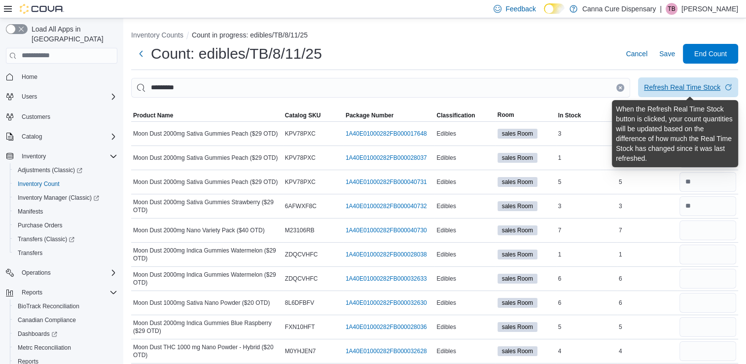
click at [672, 88] on div "Refresh Real Time Stock" at bounding box center [682, 87] width 76 height 10
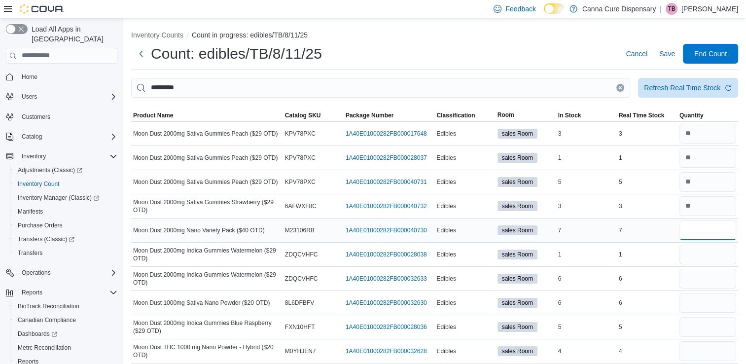
click at [708, 227] on input "number" at bounding box center [707, 230] width 57 height 20
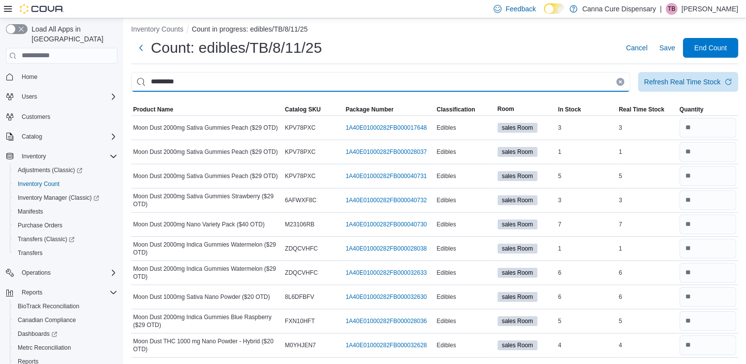
click at [246, 86] on input "*********" at bounding box center [380, 82] width 499 height 20
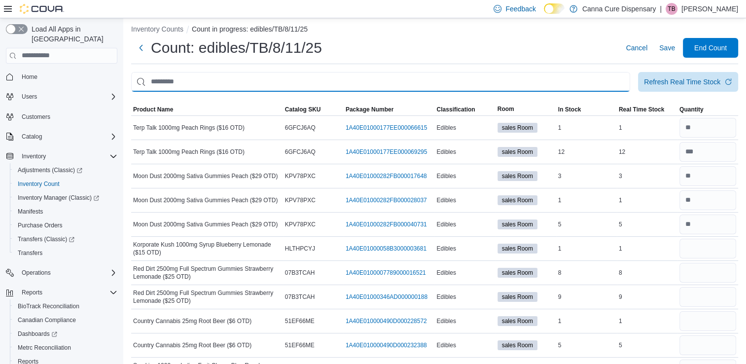
click at [182, 79] on input "This is a search bar. After typing your query, hit enter to filter the results …" at bounding box center [380, 82] width 499 height 20
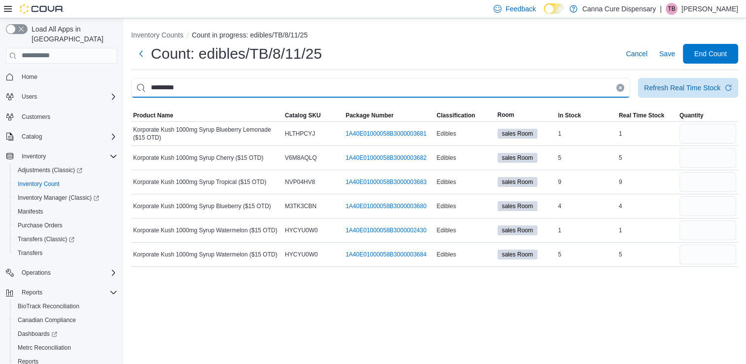
scroll to position [0, 0]
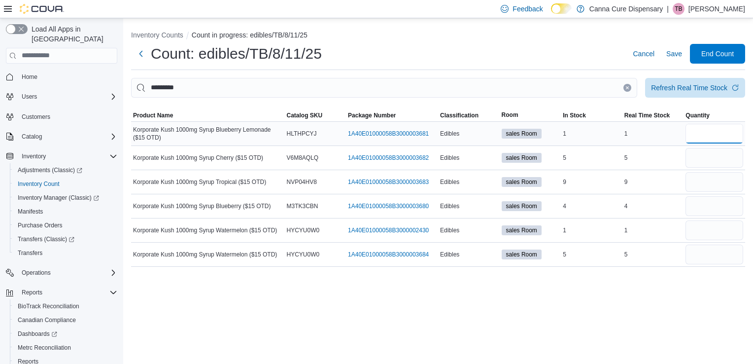
click at [720, 133] on input "number" at bounding box center [715, 134] width 58 height 20
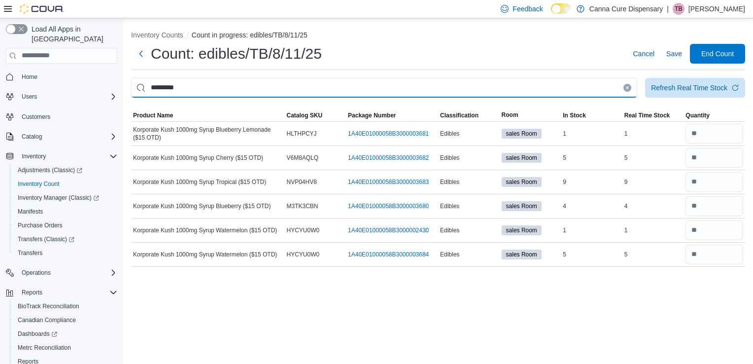
click at [224, 88] on input "*********" at bounding box center [384, 88] width 506 height 20
click at [321, 89] on input "This is a search bar. After typing your query, hit enter to filter the results …" at bounding box center [384, 88] width 506 height 20
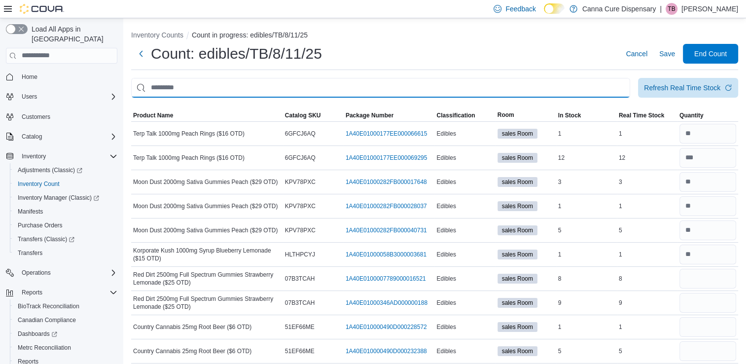
click at [167, 86] on input "This is a search bar. After typing your query, hit enter to filter the results …" at bounding box center [380, 88] width 499 height 20
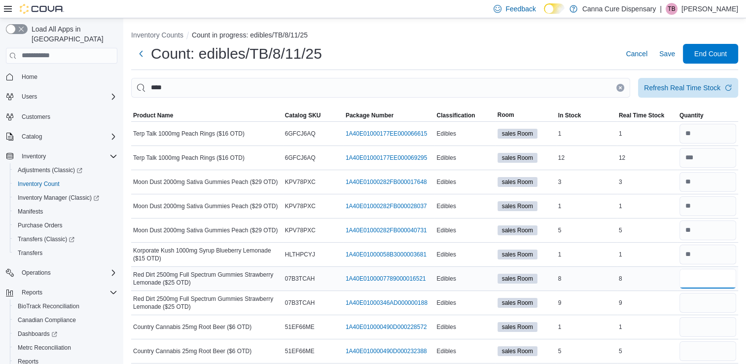
click at [708, 281] on input "number" at bounding box center [707, 279] width 57 height 20
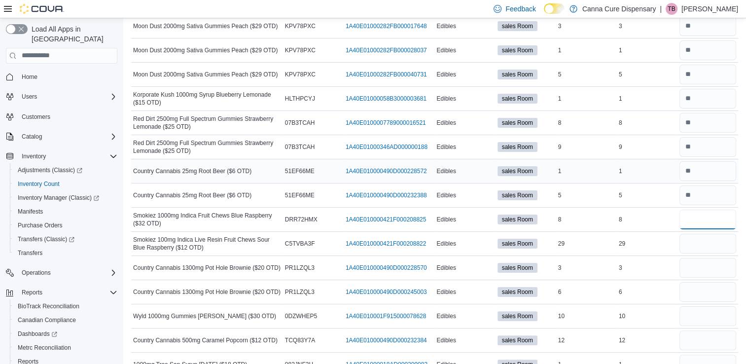
scroll to position [160, 0]
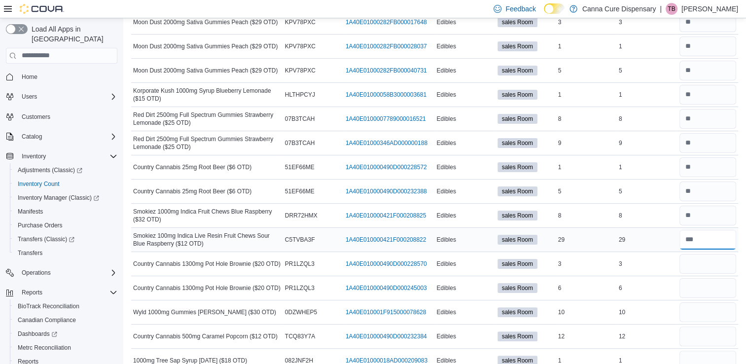
click at [698, 236] on input "number" at bounding box center [707, 240] width 57 height 20
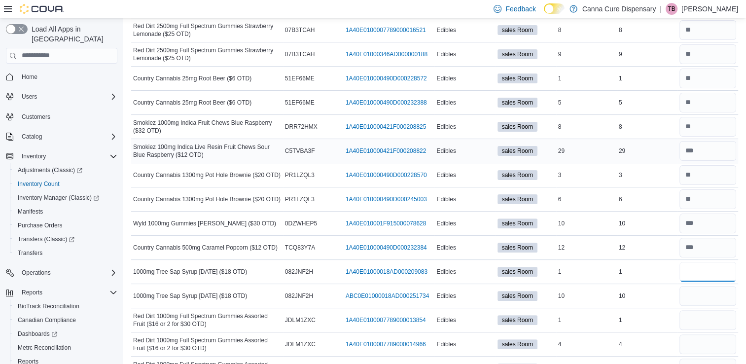
scroll to position [248, 0]
click at [705, 268] on input "number" at bounding box center [707, 272] width 57 height 20
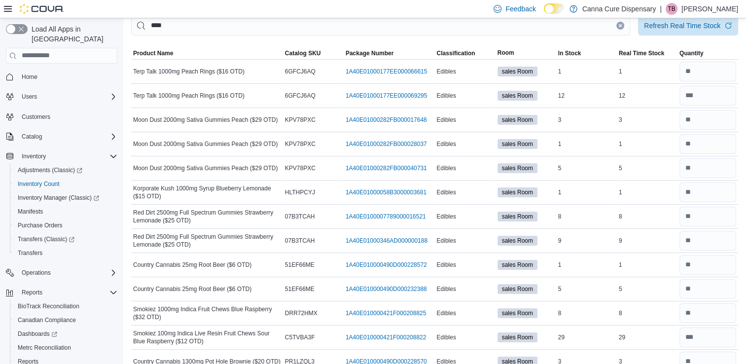
scroll to position [0, 0]
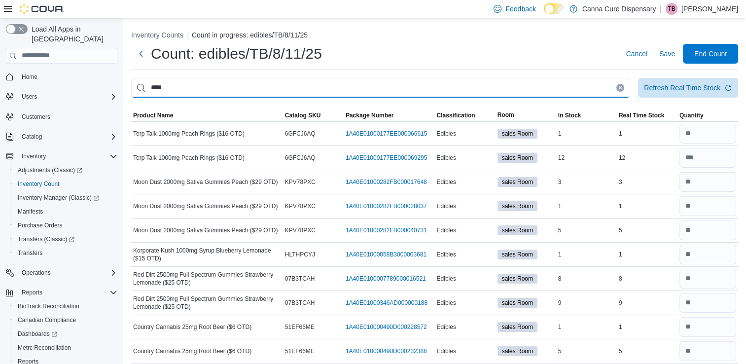
click at [234, 89] on input "***" at bounding box center [380, 88] width 499 height 20
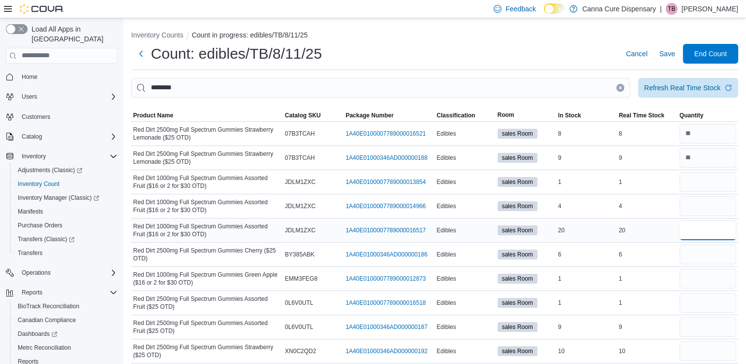
click at [732, 234] on input "number" at bounding box center [707, 230] width 57 height 20
click at [706, 211] on input "number" at bounding box center [707, 206] width 57 height 20
click at [696, 186] on input "number" at bounding box center [707, 182] width 57 height 20
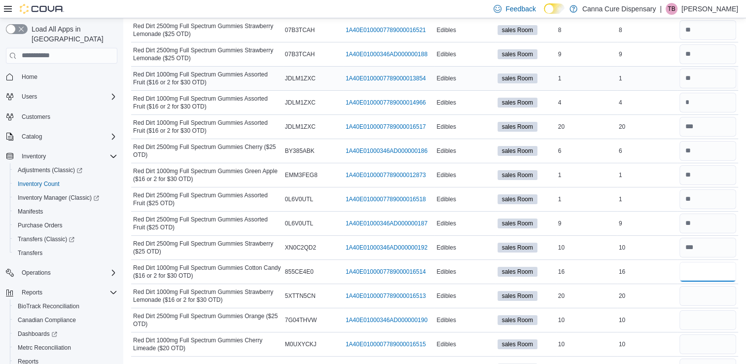
scroll to position [153, 0]
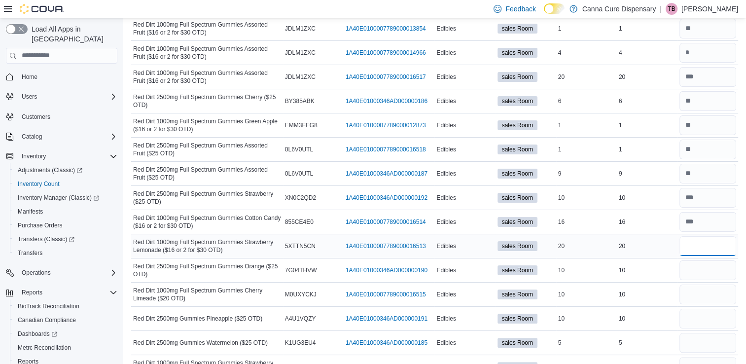
click at [701, 240] on input "number" at bounding box center [707, 246] width 57 height 20
click at [710, 273] on input "number" at bounding box center [707, 270] width 57 height 20
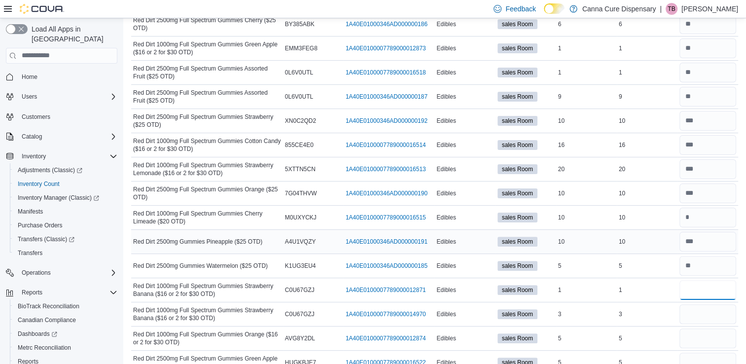
scroll to position [149, 0]
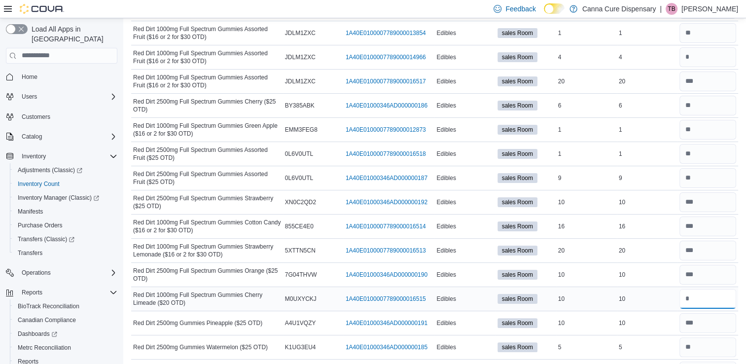
click at [700, 299] on input "number" at bounding box center [707, 299] width 57 height 20
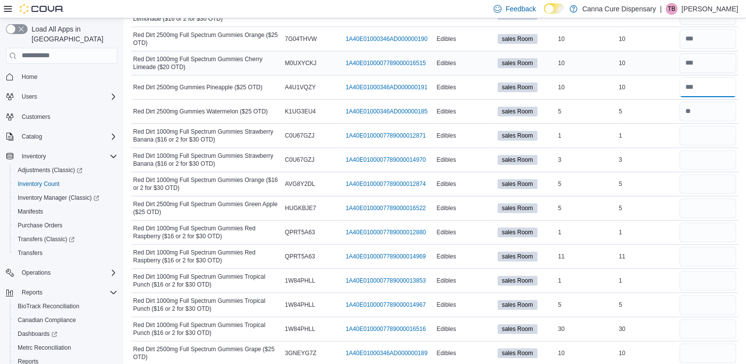
scroll to position [385, 0]
click at [710, 130] on input "number" at bounding box center [707, 136] width 57 height 20
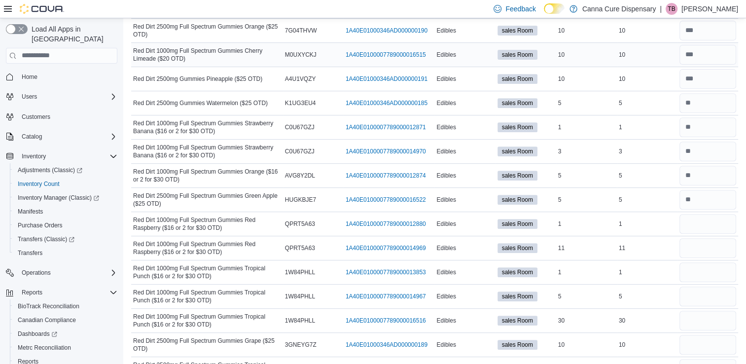
scroll to position [415, 0]
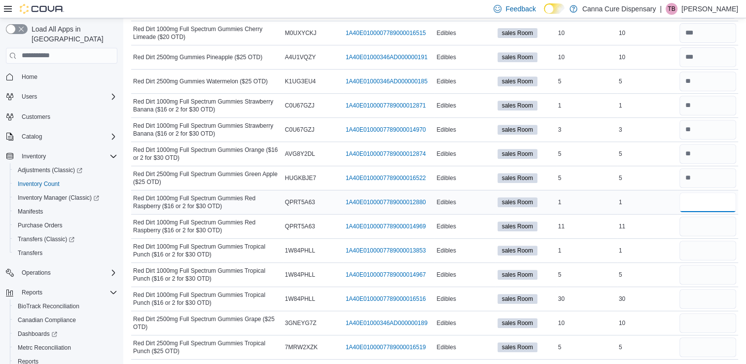
click at [694, 203] on input "number" at bounding box center [707, 202] width 57 height 20
click at [700, 316] on input "number" at bounding box center [707, 323] width 57 height 20
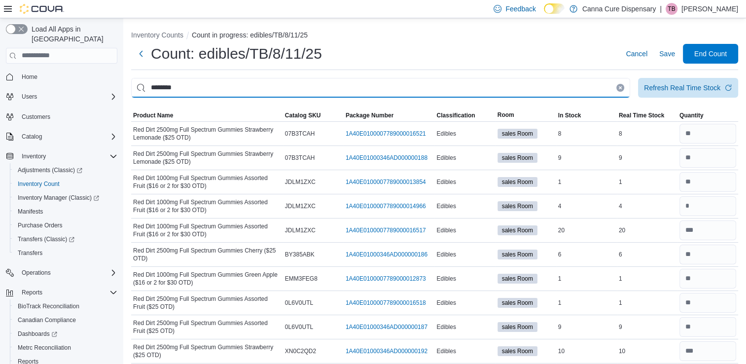
click at [182, 88] on input "********" at bounding box center [380, 88] width 499 height 20
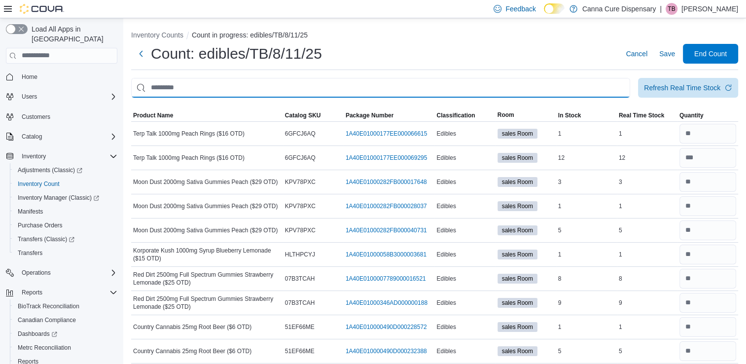
click at [160, 92] on input "This is a search bar. After typing your query, hit enter to filter the results …" at bounding box center [380, 88] width 499 height 20
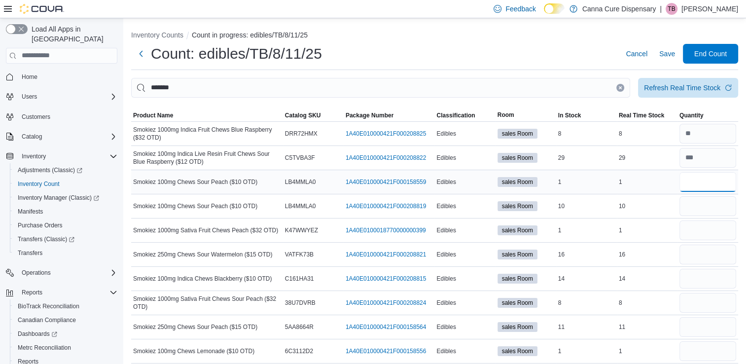
click at [707, 182] on input "number" at bounding box center [707, 182] width 57 height 20
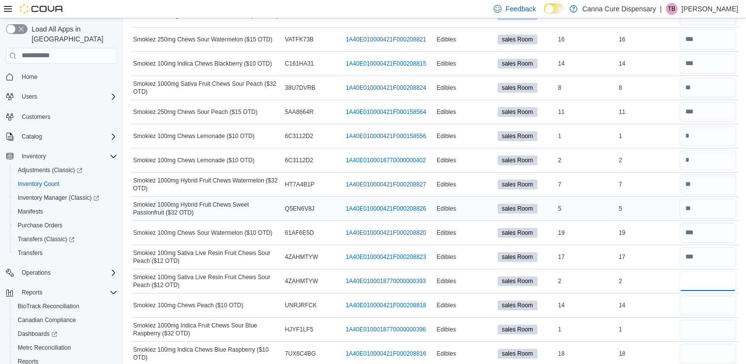
scroll to position [215, 0]
click at [711, 258] on input "number" at bounding box center [707, 256] width 57 height 20
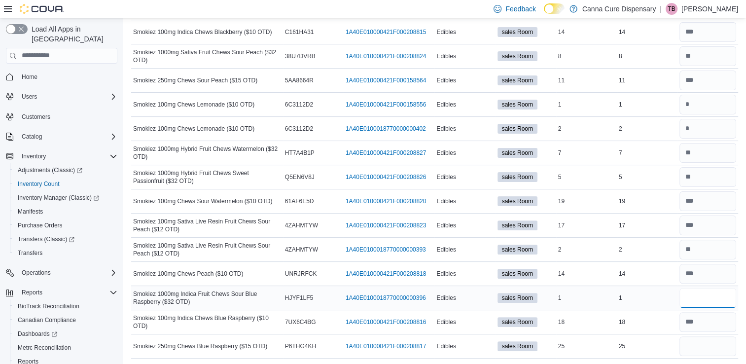
click at [719, 298] on input "number" at bounding box center [707, 298] width 57 height 20
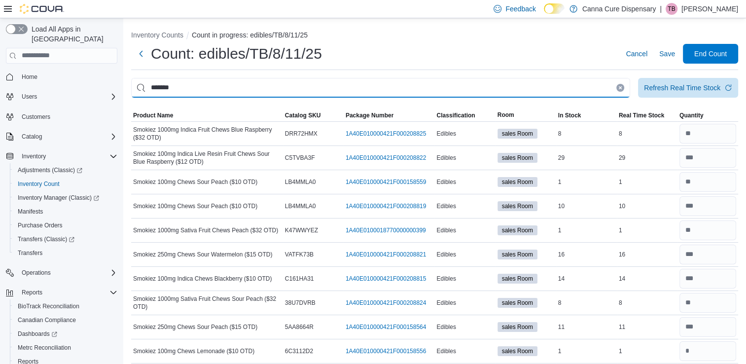
click at [216, 95] on input "*******" at bounding box center [380, 88] width 499 height 20
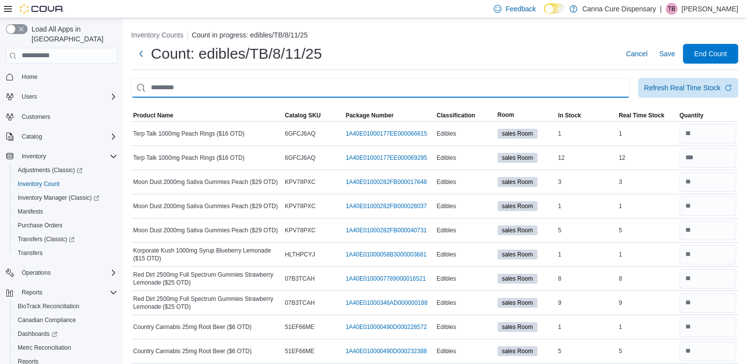
click at [164, 86] on input "This is a search bar. After typing your query, hit enter to filter the results …" at bounding box center [380, 88] width 499 height 20
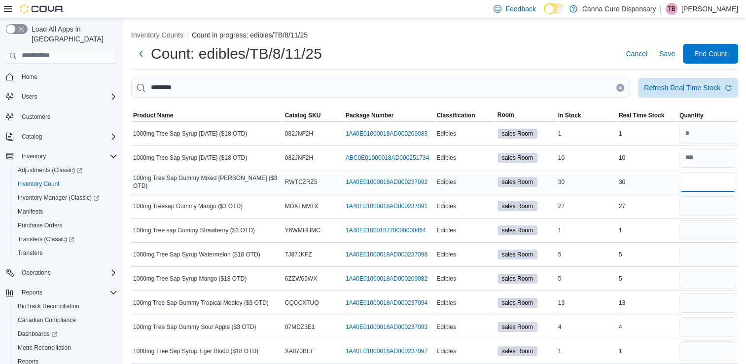
click at [698, 181] on input "number" at bounding box center [707, 182] width 57 height 20
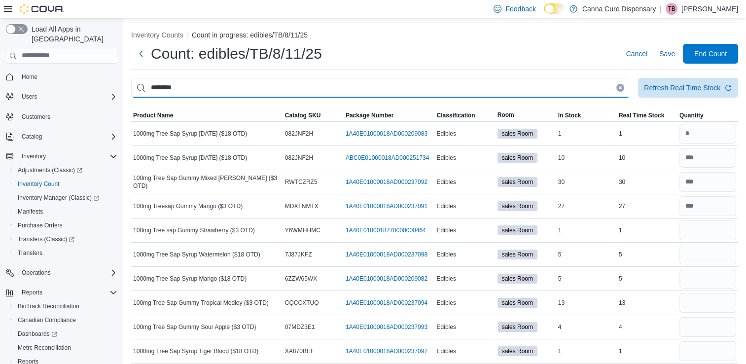
click at [186, 94] on input "********" at bounding box center [380, 88] width 499 height 20
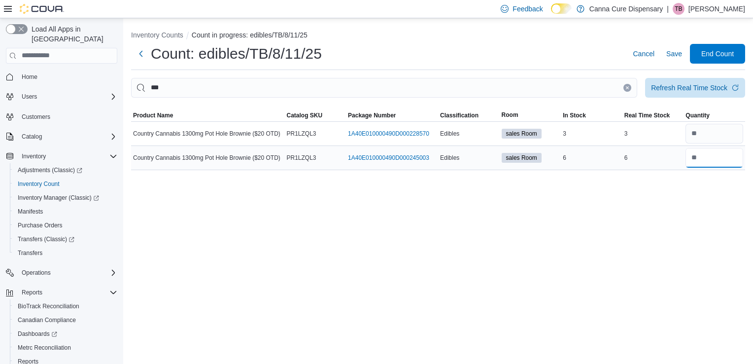
click at [702, 157] on input "number" at bounding box center [715, 158] width 58 height 20
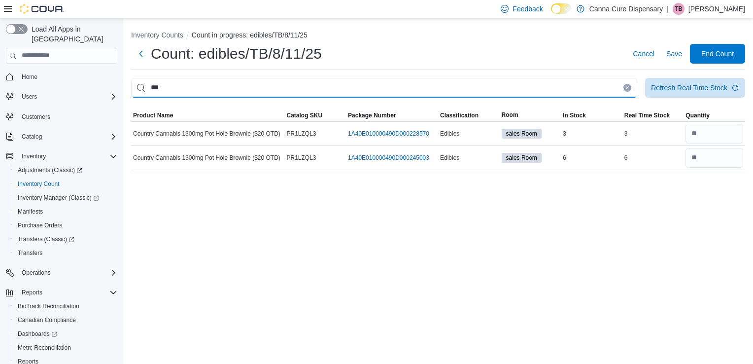
click at [194, 79] on input "***" at bounding box center [384, 88] width 506 height 20
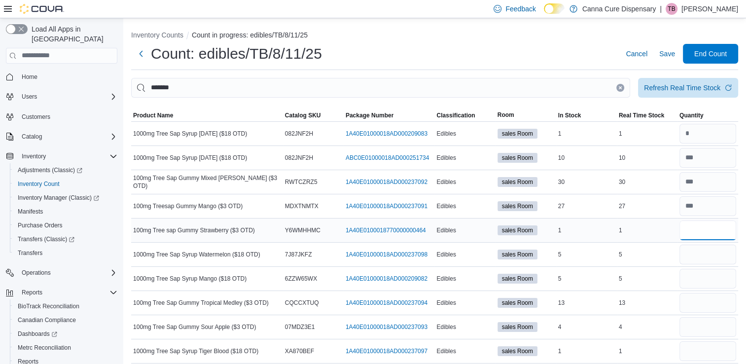
click at [714, 230] on input "number" at bounding box center [707, 230] width 57 height 20
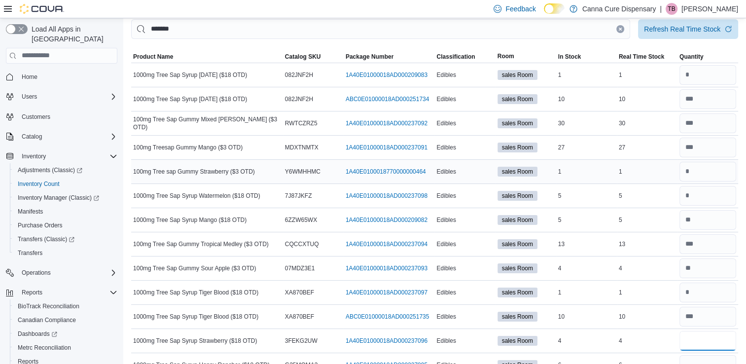
scroll to position [78, 0]
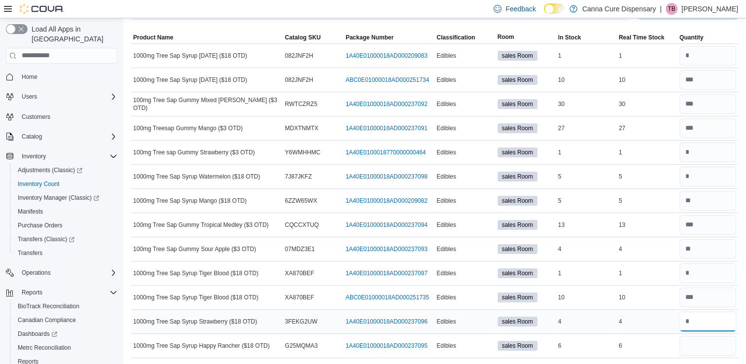
click at [694, 315] on input "number" at bounding box center [707, 322] width 57 height 20
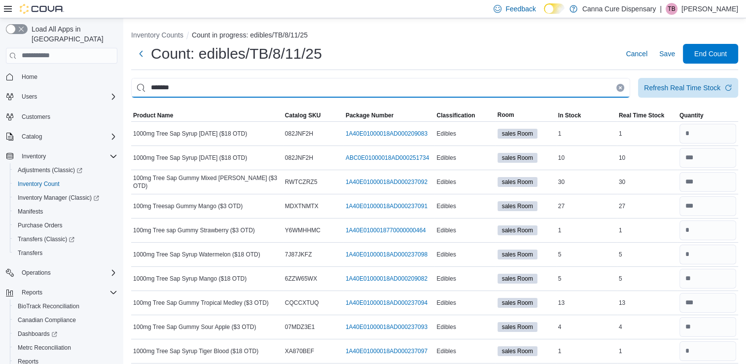
click at [226, 84] on input "*******" at bounding box center [380, 88] width 499 height 20
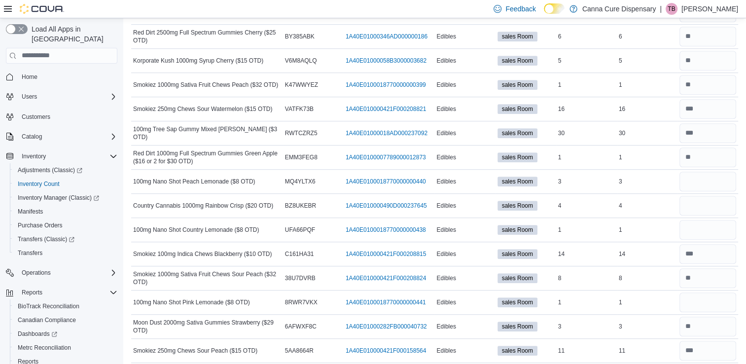
scroll to position [654, 0]
click at [697, 178] on input "number" at bounding box center [707, 181] width 57 height 20
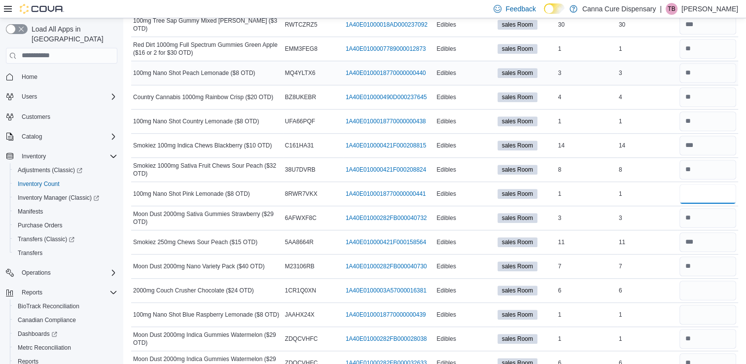
scroll to position [762, 0]
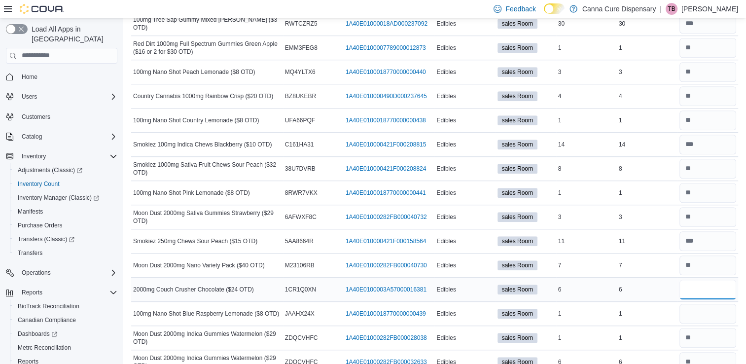
click at [703, 286] on input "number" at bounding box center [707, 290] width 57 height 20
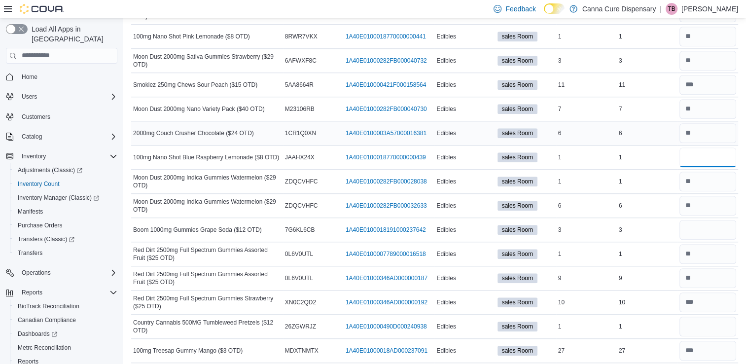
scroll to position [920, 0]
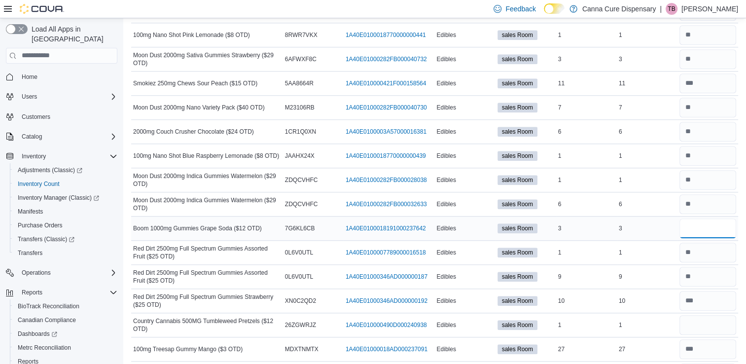
click at [712, 220] on input "number" at bounding box center [707, 228] width 57 height 20
click at [702, 320] on input "number" at bounding box center [707, 325] width 57 height 20
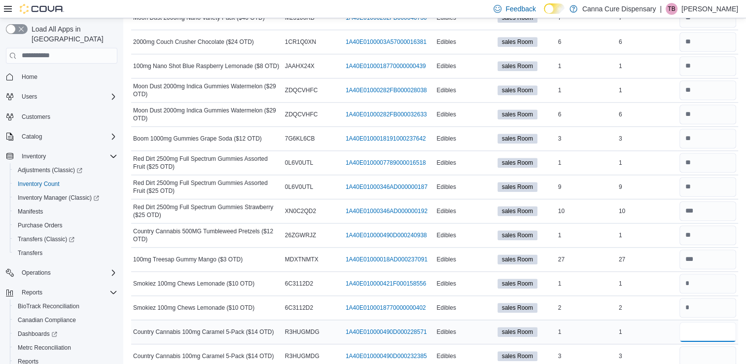
click at [703, 324] on input "number" at bounding box center [707, 332] width 57 height 20
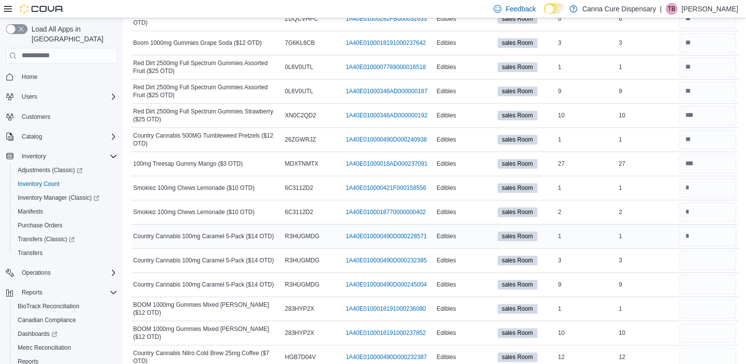
scroll to position [1108, 0]
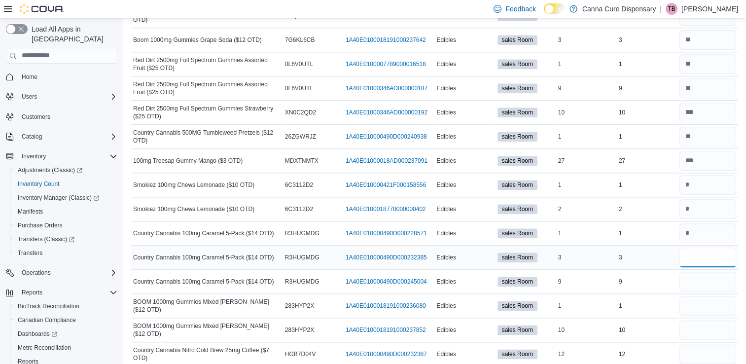
click at [702, 254] on input "number" at bounding box center [707, 257] width 57 height 20
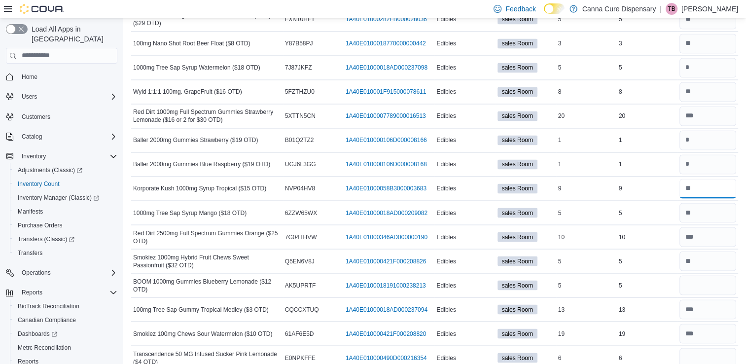
scroll to position [1662, 0]
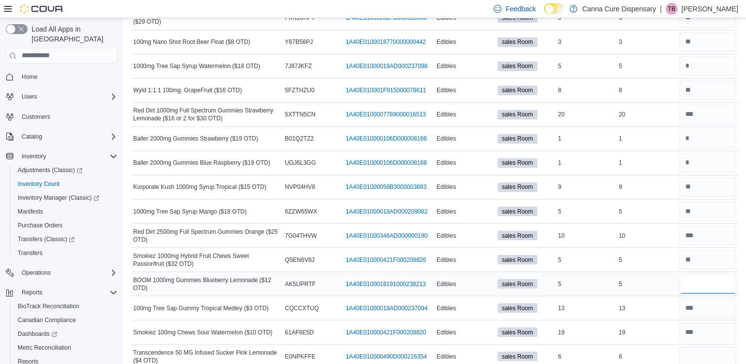
click at [703, 280] on input "number" at bounding box center [707, 284] width 57 height 20
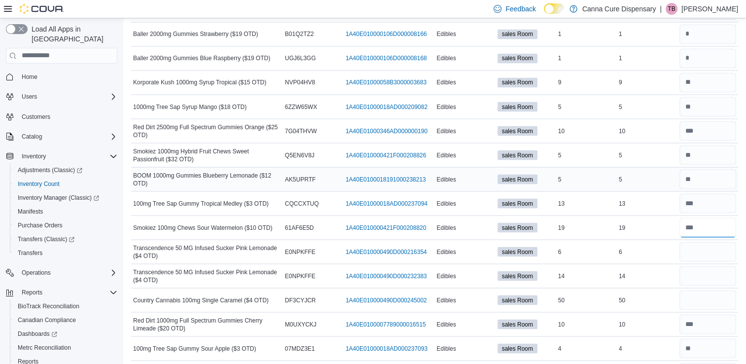
scroll to position [1777, 0]
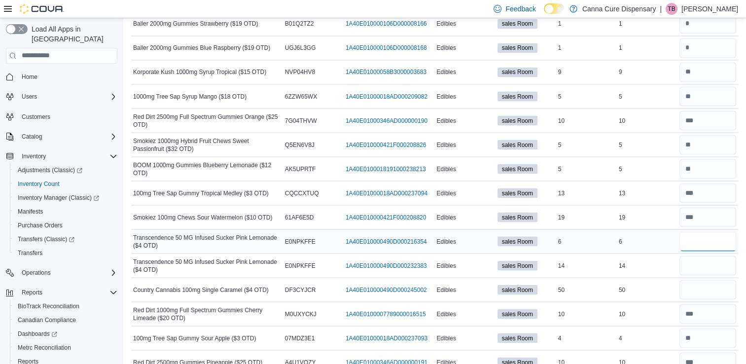
click at [707, 236] on input "number" at bounding box center [707, 241] width 57 height 20
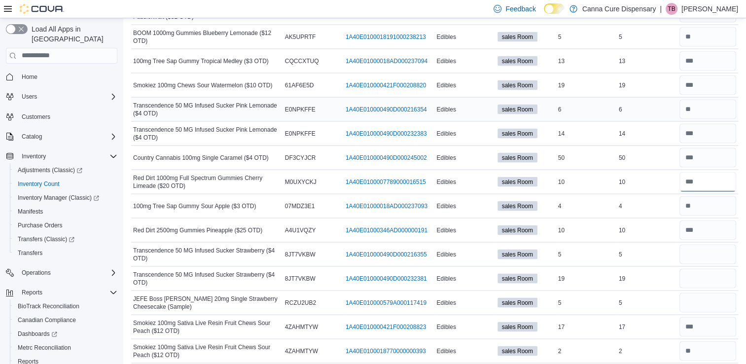
scroll to position [1909, 0]
click at [708, 244] on input "number" at bounding box center [707, 254] width 57 height 20
click at [702, 244] on input "number" at bounding box center [707, 254] width 57 height 20
click at [698, 297] on input "number" at bounding box center [707, 302] width 57 height 20
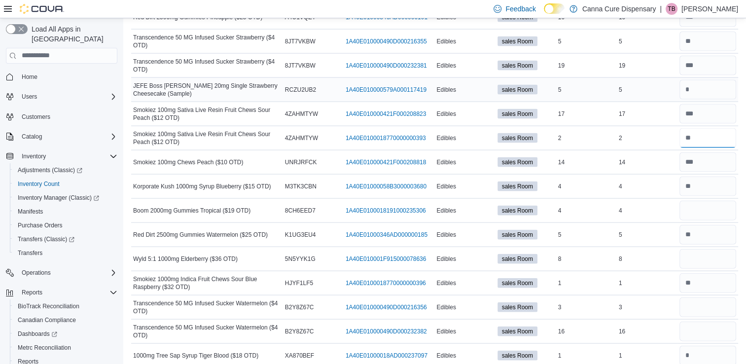
scroll to position [2122, 0]
click at [696, 200] on input "number" at bounding box center [707, 210] width 57 height 20
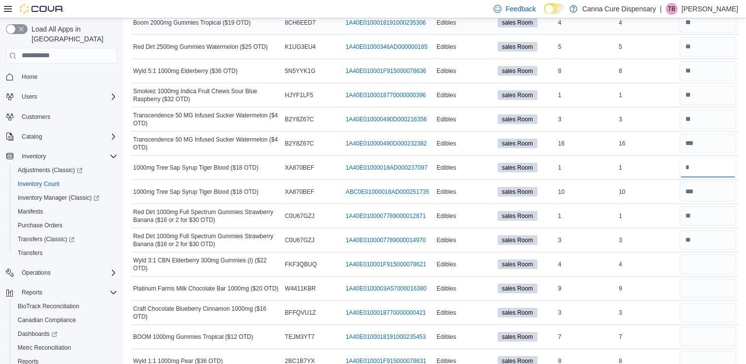
scroll to position [2309, 0]
click at [703, 254] on input "number" at bounding box center [707, 264] width 57 height 20
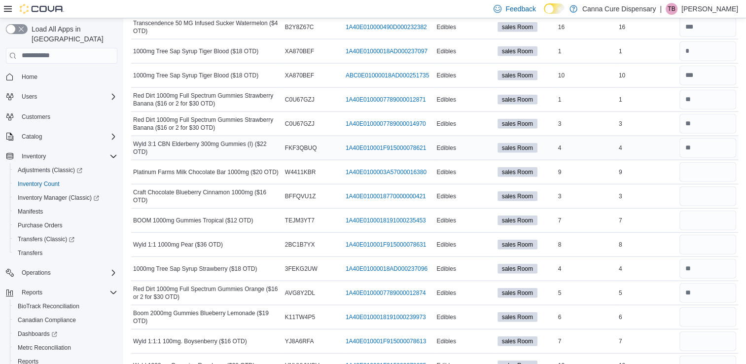
scroll to position [2427, 0]
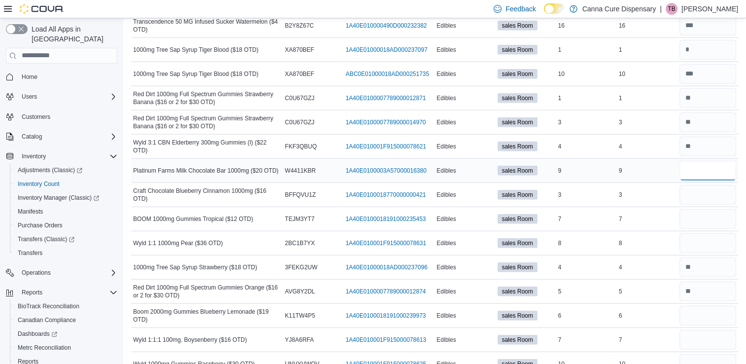
click at [716, 165] on input "number" at bounding box center [707, 171] width 57 height 20
click at [719, 188] on input "number" at bounding box center [707, 195] width 57 height 20
click at [724, 209] on input "number" at bounding box center [707, 219] width 57 height 20
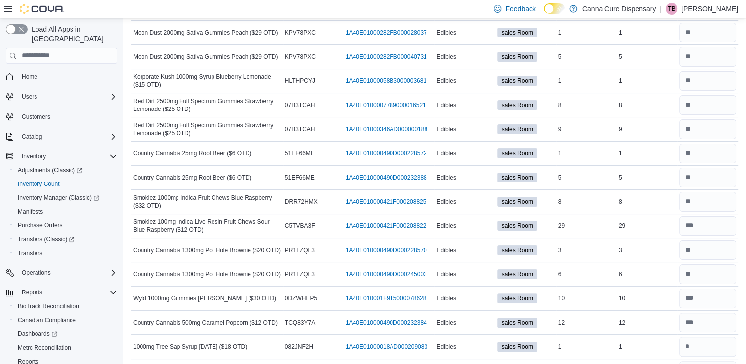
scroll to position [0, 0]
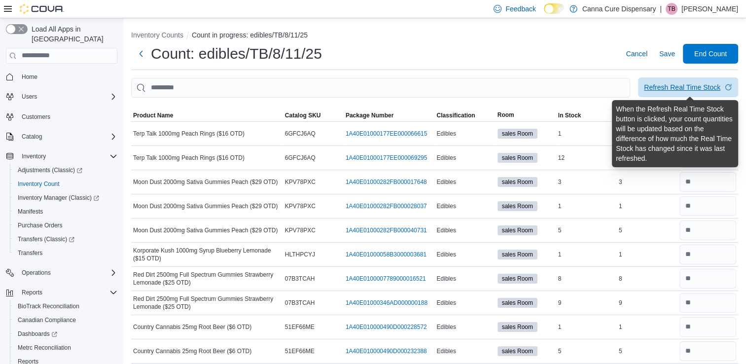
click at [700, 90] on div "Refresh Real Time Stock" at bounding box center [682, 87] width 76 height 10
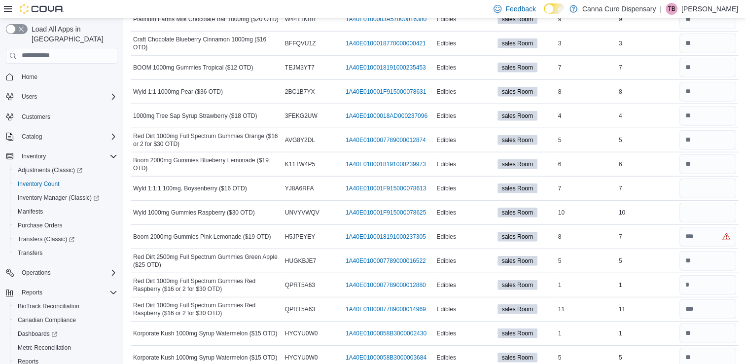
scroll to position [2577, 0]
click at [696, 230] on input "number" at bounding box center [707, 238] width 57 height 20
click at [698, 183] on input "number" at bounding box center [707, 189] width 57 height 20
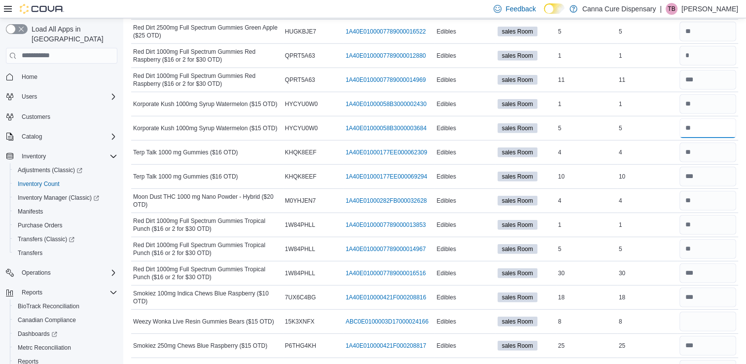
scroll to position [2810, 0]
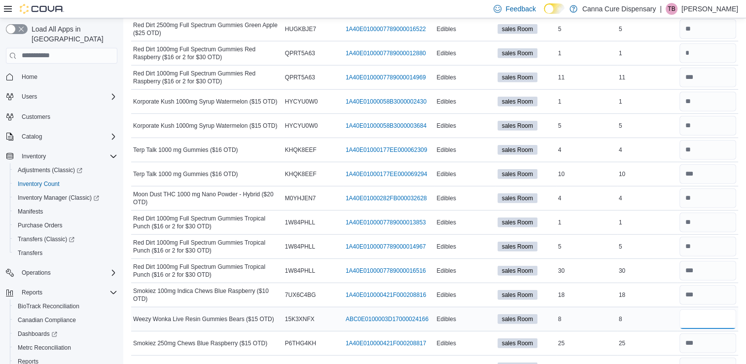
click at [697, 309] on input "number" at bounding box center [707, 319] width 57 height 20
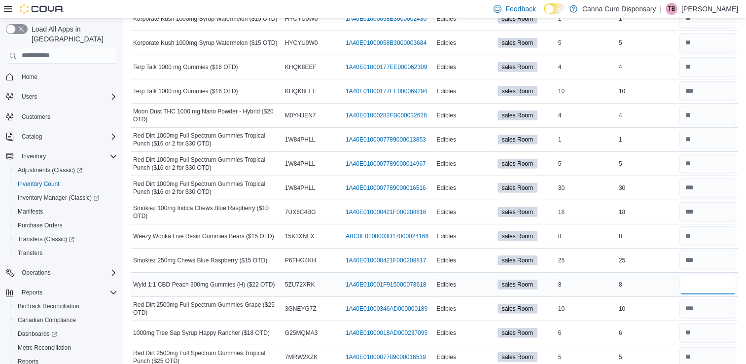
click at [697, 275] on input "number" at bounding box center [707, 285] width 57 height 20
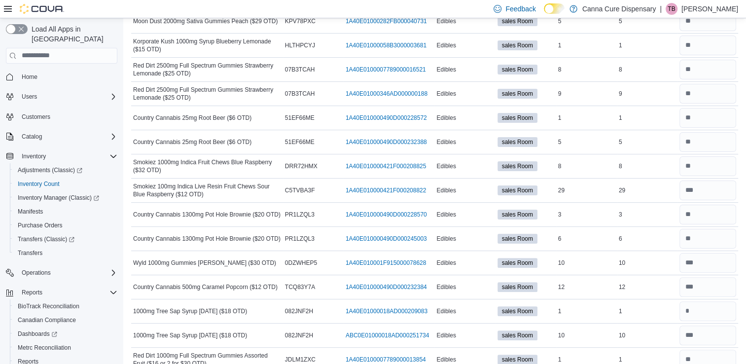
scroll to position [0, 0]
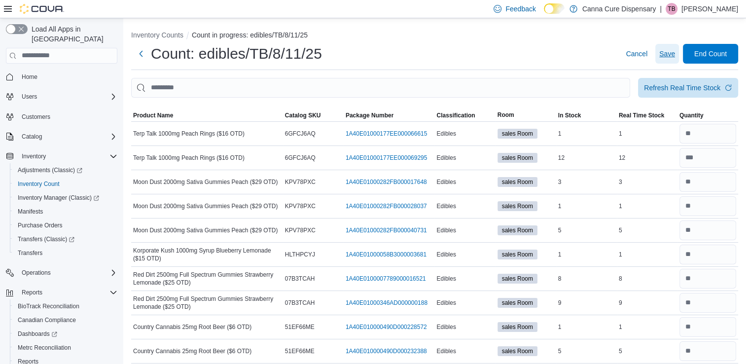
click at [675, 52] on span "Save" at bounding box center [667, 54] width 16 height 10
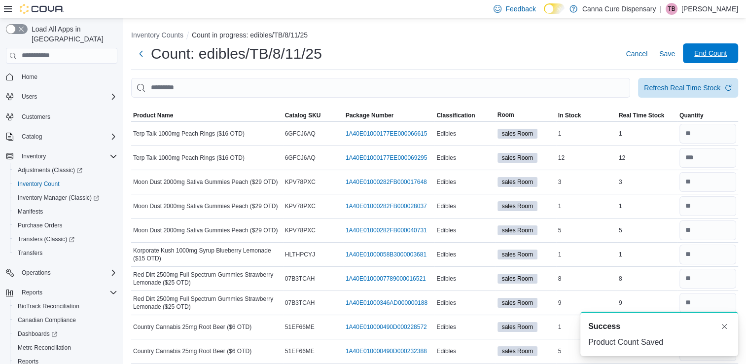
click at [706, 57] on span "End Count" at bounding box center [710, 53] width 33 height 10
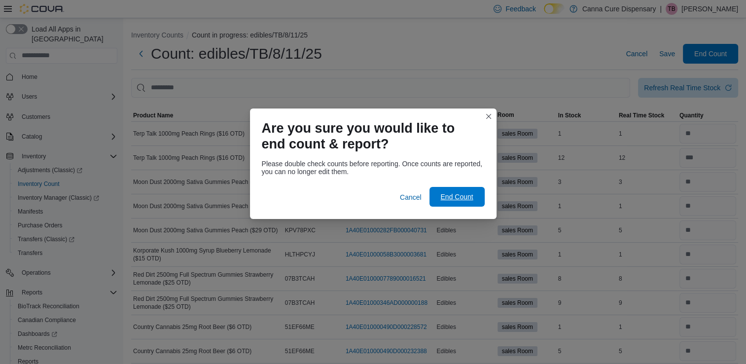
click at [459, 191] on span "End Count" at bounding box center [456, 197] width 43 height 20
